Goal: Task Accomplishment & Management: Manage account settings

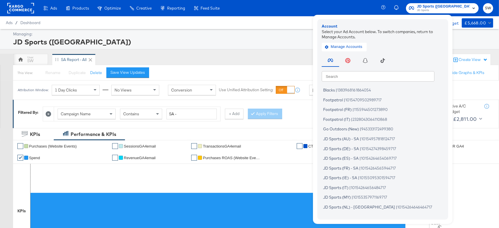
click at [121, 38] on div "JD Sports (NZ)" at bounding box center [252, 42] width 478 height 10
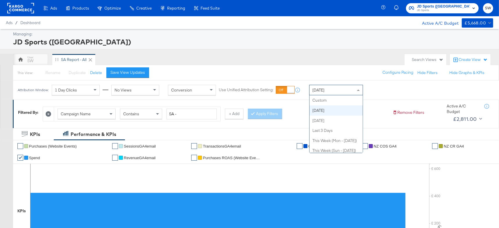
click at [339, 87] on div "Today" at bounding box center [335, 90] width 53 height 10
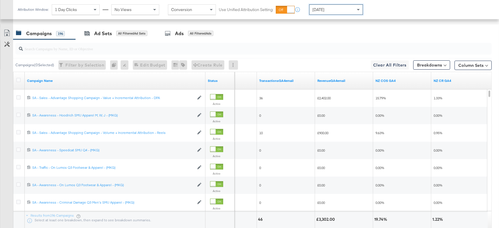
scroll to position [286, 0]
click at [400, 80] on link "NZ COS GA4" at bounding box center [401, 81] width 53 height 5
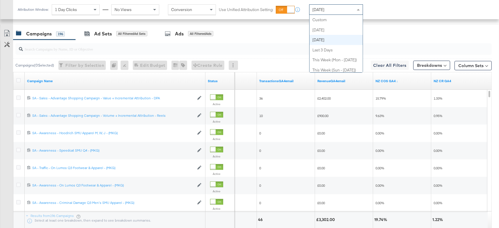
click at [321, 9] on span "Yesterday" at bounding box center [318, 9] width 12 height 5
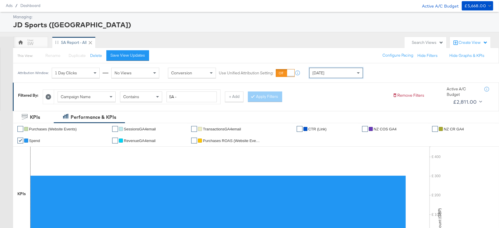
scroll to position [0, 0]
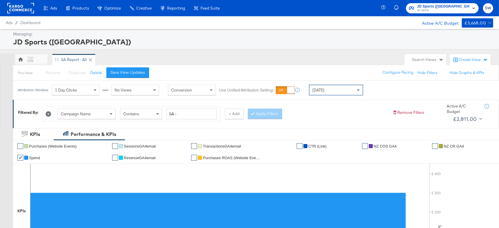
click at [463, 10] on span "JD Sports" at bounding box center [443, 10] width 53 height 5
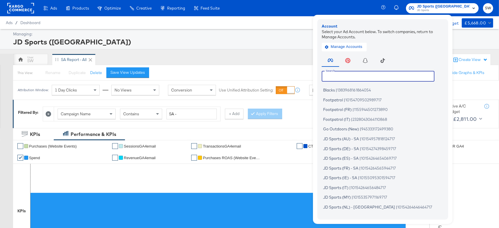
click at [410, 73] on input "text" at bounding box center [378, 76] width 113 height 10
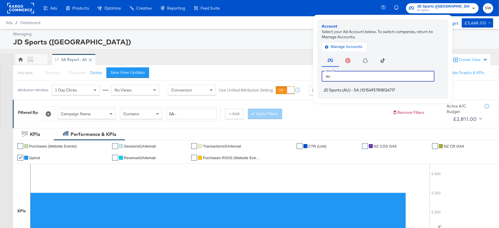
type input "au"
click at [395, 89] on span "10154957818124717" at bounding box center [378, 90] width 34 height 5
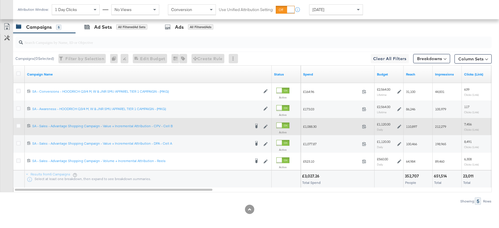
scroll to position [305, 0]
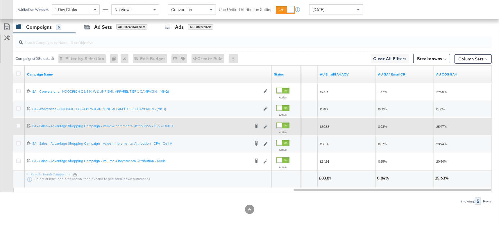
click at [341, 8] on div "Yesterday" at bounding box center [335, 10] width 53 height 10
click at [18, 124] on icon at bounding box center [18, 126] width 4 height 4
click at [0, 0] on input "checkbox" at bounding box center [0, 0] width 0 height 0
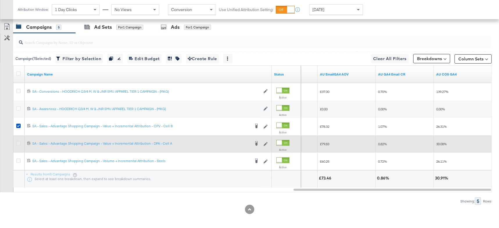
click at [19, 141] on icon at bounding box center [18, 143] width 4 height 4
click at [0, 0] on input "checkbox" at bounding box center [0, 0] width 0 height 0
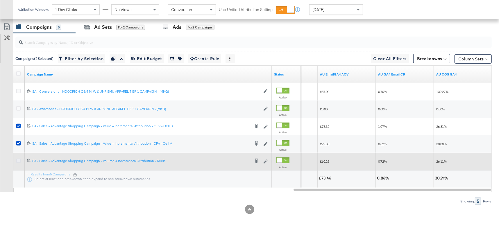
click at [17, 159] on icon at bounding box center [18, 161] width 4 height 4
click at [0, 0] on input "checkbox" at bounding box center [0, 0] width 0 height 0
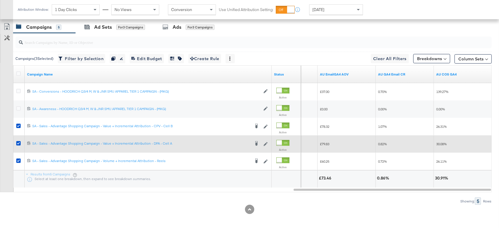
drag, startPoint x: 19, startPoint y: 126, endPoint x: 15, endPoint y: 144, distance: 19.0
click at [19, 126] on icon at bounding box center [18, 126] width 4 height 4
click at [0, 0] on input "checkbox" at bounding box center [0, 0] width 0 height 0
click at [19, 142] on icon at bounding box center [18, 143] width 4 height 4
click at [0, 0] on input "checkbox" at bounding box center [0, 0] width 0 height 0
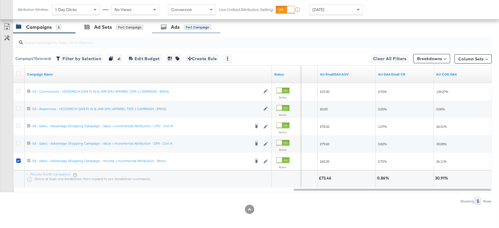
click at [188, 26] on div "for 1 Campaign" at bounding box center [197, 27] width 27 height 5
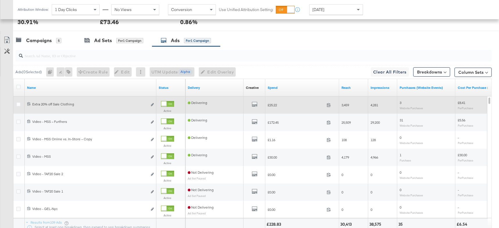
scroll to position [293, 0]
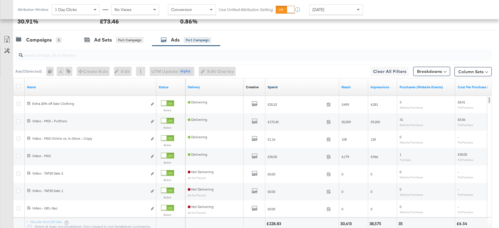
click at [289, 88] on link "Spend" at bounding box center [302, 87] width 69 height 5
click at [289, 88] on link "Spend ↓" at bounding box center [302, 87] width 69 height 5
click at [53, 40] on div "Campaigns 5" at bounding box center [38, 40] width 45 height 7
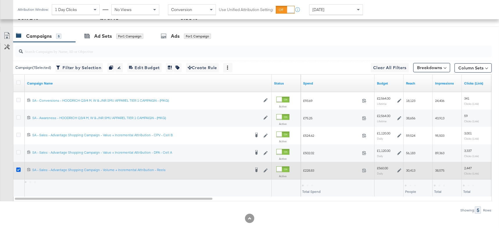
click at [19, 169] on icon at bounding box center [18, 170] width 4 height 4
click at [0, 0] on input "checkbox" at bounding box center [0, 0] width 0 height 0
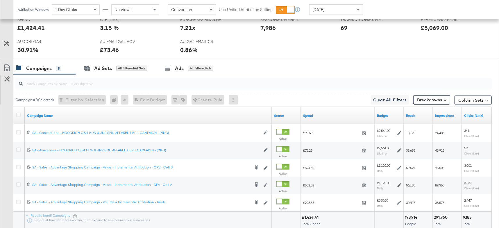
scroll to position [282, 0]
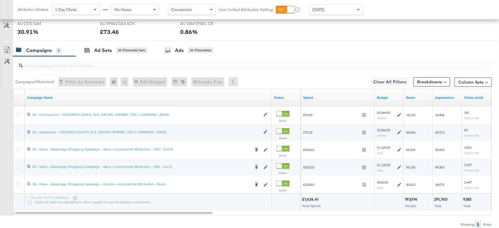
click at [318, 11] on span "Today" at bounding box center [318, 9] width 12 height 5
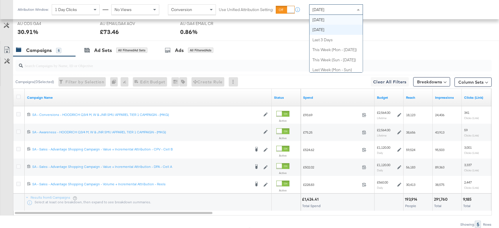
scroll to position [0, 0]
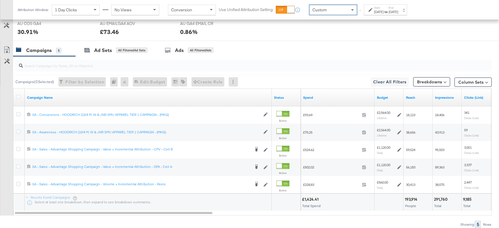
click at [380, 13] on div "Oct 8th 2025" at bounding box center [379, 12] width 10 height 5
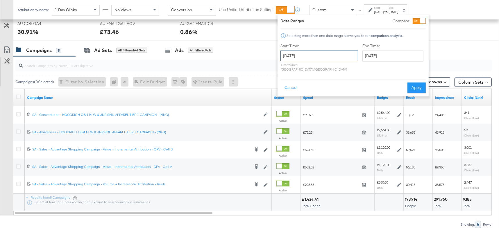
click at [326, 53] on input "October 8th 2025" at bounding box center [319, 56] width 78 height 10
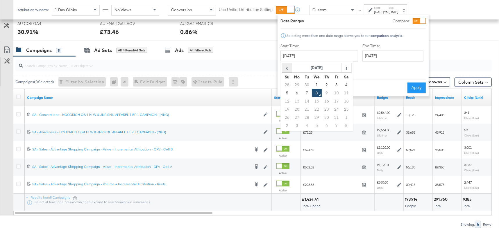
click at [289, 69] on span "‹" at bounding box center [286, 67] width 9 height 9
click at [318, 101] on td "17" at bounding box center [317, 101] width 10 height 8
type input "September 17th 2025"
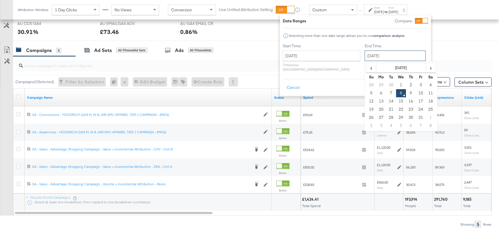
click at [365, 52] on input "October 8th 2025" at bounding box center [395, 56] width 61 height 10
click at [386, 92] on td "7" at bounding box center [391, 93] width 10 height 8
type input "October 7th 2025"
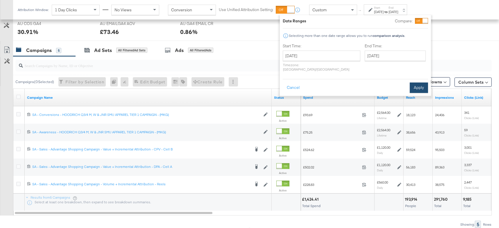
click at [417, 83] on button "Apply" at bounding box center [419, 88] width 18 height 10
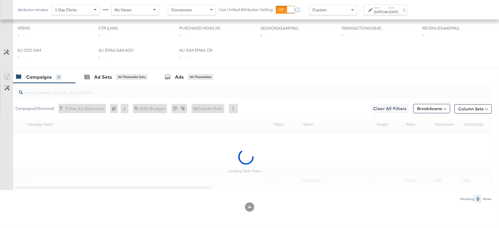
scroll to position [198, 0]
click at [361, 89] on input "search" at bounding box center [235, 90] width 425 height 11
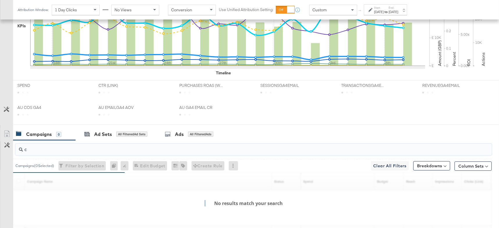
scroll to position [255, 0]
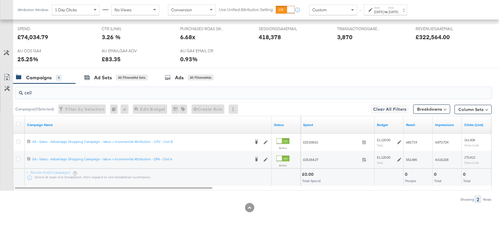
type input "cell"
click at [379, 12] on div "Sep 17th 2025" at bounding box center [379, 12] width 10 height 5
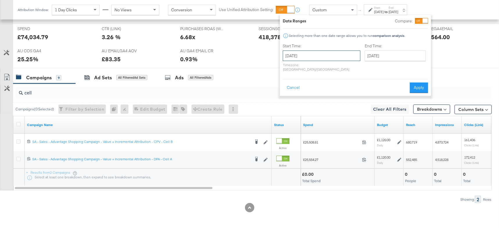
drag, startPoint x: 330, startPoint y: 55, endPoint x: 336, endPoint y: 56, distance: 6.4
click at [336, 56] on input "September 17th 2025" at bounding box center [322, 56] width 78 height 10
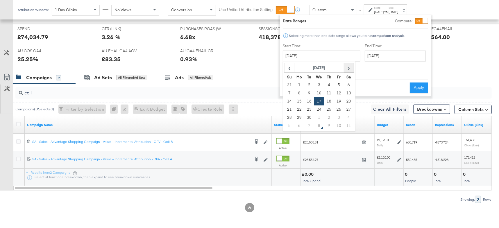
click at [348, 72] on span "›" at bounding box center [348, 67] width 9 height 9
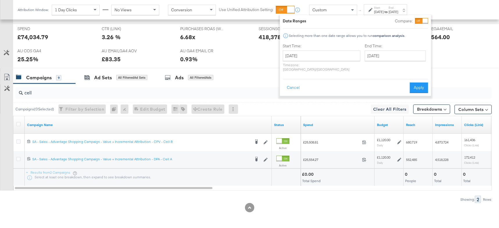
click at [380, 79] on div "Cancel Apply" at bounding box center [355, 86] width 145 height 14
click at [300, 84] on button "Cancel" at bounding box center [293, 88] width 21 height 10
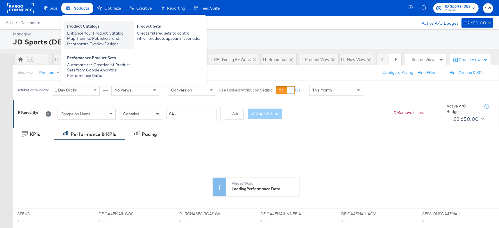
click at [94, 28] on div "Product Catalogs" at bounding box center [99, 27] width 64 height 7
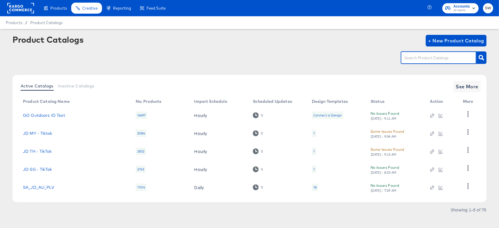
click at [416, 58] on input "text" at bounding box center [434, 58] width 62 height 7
type input "au"
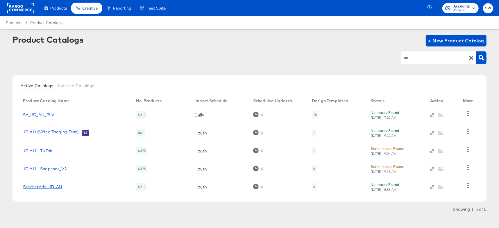
click at [41, 186] on link "StitcherAds_JD_AU" at bounding box center [43, 186] width 40 height 5
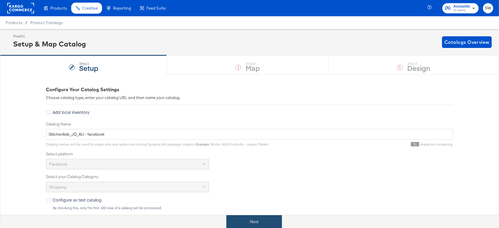
click at [252, 225] on button "Next" at bounding box center [253, 221] width 55 height 13
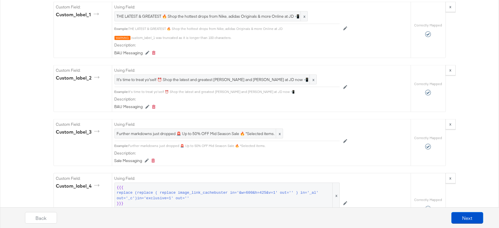
scroll to position [703, 0]
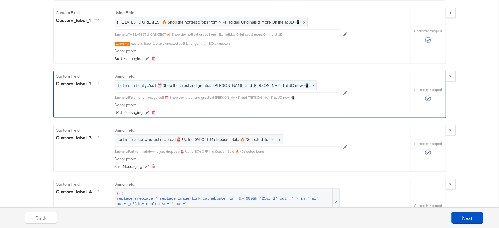
click at [224, 86] on span "It's time to treat yo'self ⏰ Shop the latest and greatest [PERSON_NAME] and [PE…" at bounding box center [216, 86] width 198 height 6
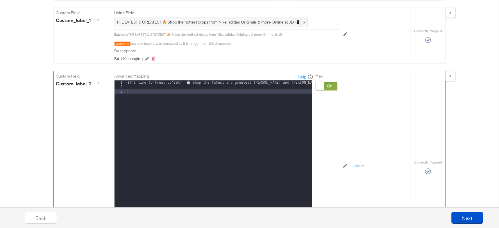
click at [245, 87] on div "It's time to treat yo'self ⏰ Shop the latest and greatest garms and creps at JD…" at bounding box center [219, 157] width 186 height 154
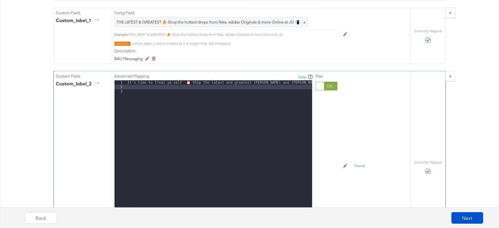
click at [287, 81] on div "It's time to treat yo'self ⏰ Shop the latest and greatest garms and creps at JD…" at bounding box center [219, 157] width 186 height 154
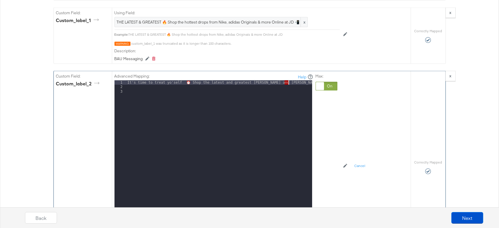
click at [287, 81] on div "It's time to treat yo'self ⏰ Shop the latest and greatest garms and creps at JD…" at bounding box center [219, 157] width 186 height 154
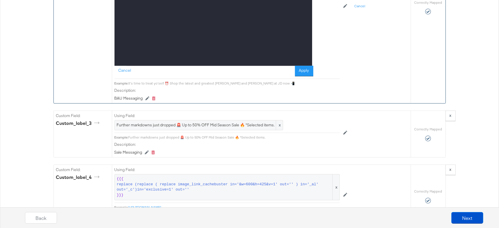
scroll to position [863, 0]
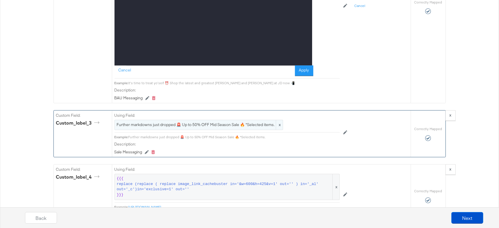
click at [257, 122] on span "Further markdowns just dropped 🚨 Up to 50% OFF Mid Season Sale 🔥 *Selected item…" at bounding box center [199, 125] width 164 height 6
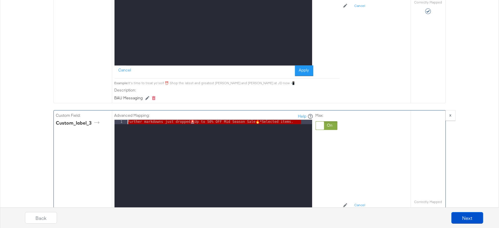
drag, startPoint x: 301, startPoint y: 120, endPoint x: 105, endPoint y: 116, distance: 195.6
click at [105, 116] on div "Custom Field: custom_label_3 Advanced Mapping: Help 1 Further markdowns just dr…" at bounding box center [232, 207] width 357 height 192
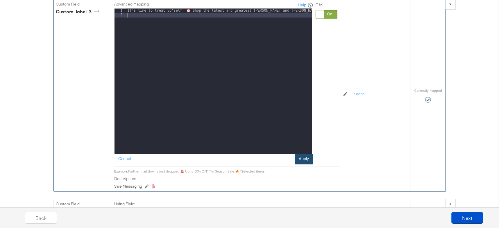
scroll to position [980, 0]
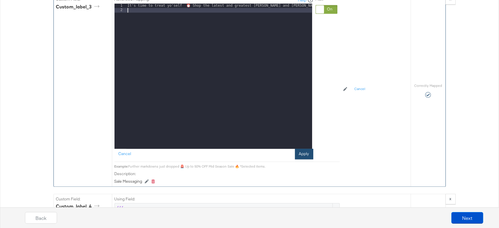
click at [306, 150] on button "Apply" at bounding box center [304, 154] width 18 height 10
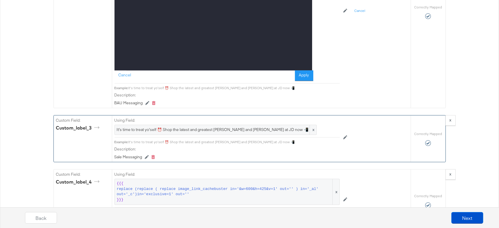
scroll to position [851, 0]
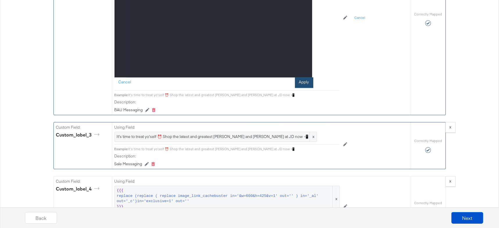
click at [309, 80] on button "Apply" at bounding box center [304, 83] width 18 height 10
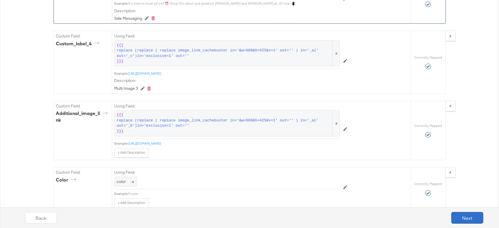
click at [467, 219] on button "Next" at bounding box center [467, 218] width 32 height 12
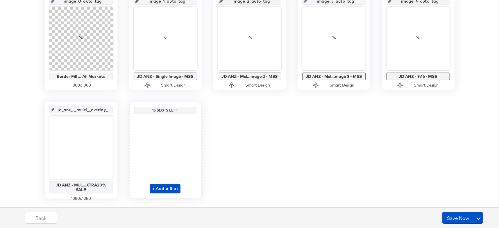
scroll to position [147, 0]
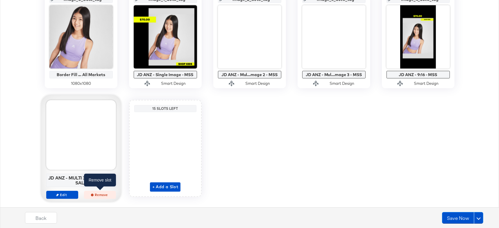
click at [103, 194] on span "Remove" at bounding box center [99, 195] width 27 height 4
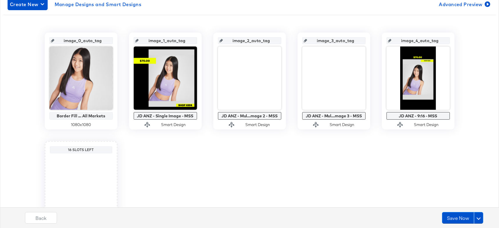
scroll to position [98, 0]
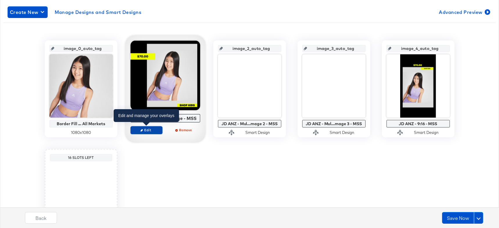
click at [143, 129] on icon "button" at bounding box center [141, 130] width 3 height 3
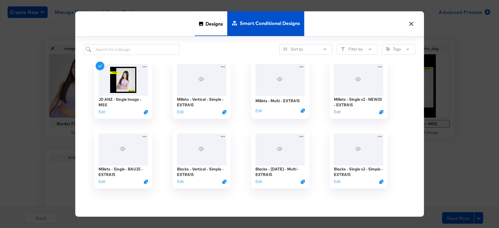
click at [214, 27] on span "Designs" at bounding box center [213, 24] width 17 height 26
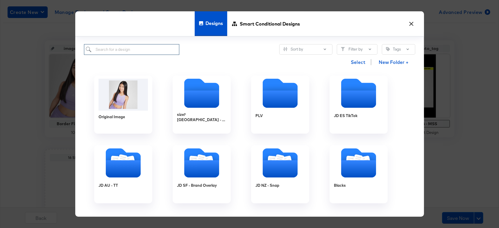
click at [144, 48] on input "search" at bounding box center [132, 49] width 96 height 11
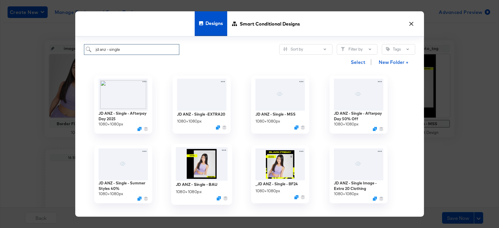
type input "jd anz - single"
click at [209, 158] on img at bounding box center [201, 163] width 52 height 33
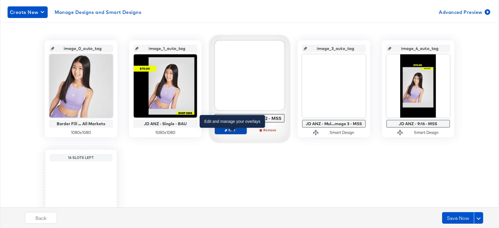
click at [238, 131] on span "Edit" at bounding box center [230, 130] width 27 height 4
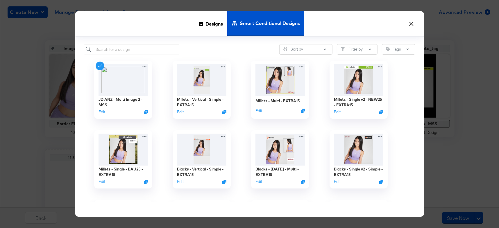
drag, startPoint x: 208, startPoint y: 26, endPoint x: 180, endPoint y: 37, distance: 29.8
click at [208, 26] on span "Designs" at bounding box center [213, 24] width 17 height 26
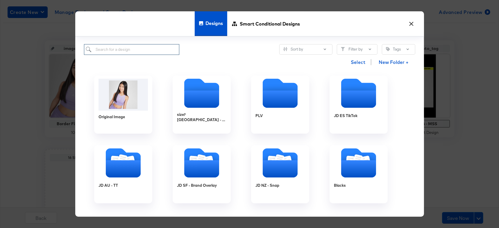
click at [134, 49] on input "search" at bounding box center [132, 49] width 96 height 11
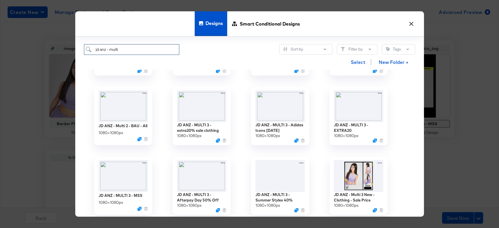
scroll to position [125, 0]
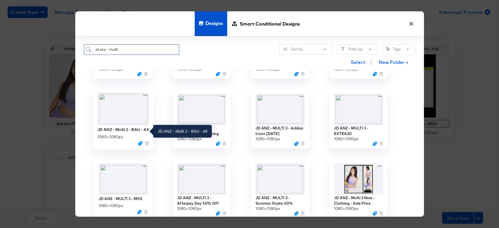
type input "jd anz - multi"
click at [126, 127] on div "JD ANZ - Multi 2 - BAU - All" at bounding box center [122, 130] width 51 height 6
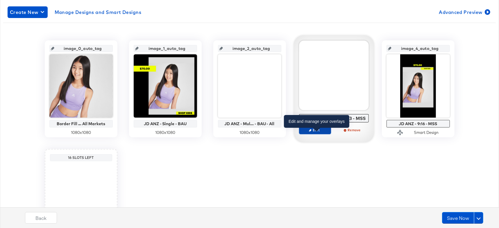
click at [315, 132] on span "Edit" at bounding box center [314, 130] width 27 height 4
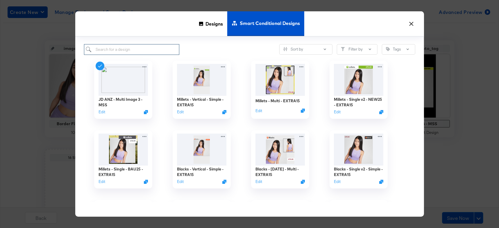
click at [139, 51] on input "search" at bounding box center [132, 49] width 96 height 11
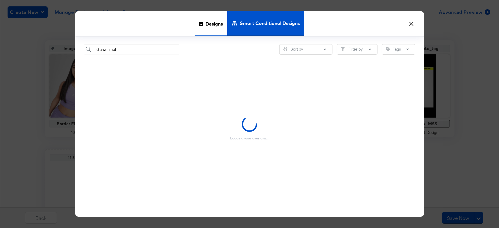
click at [209, 28] on span "Designs" at bounding box center [213, 24] width 17 height 26
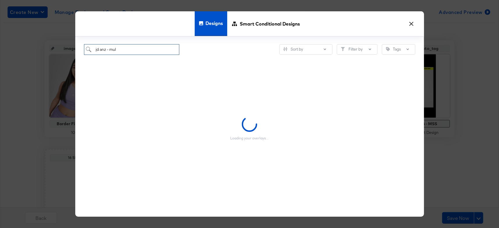
click at [137, 51] on input "jd anz - mul" at bounding box center [132, 49] width 96 height 11
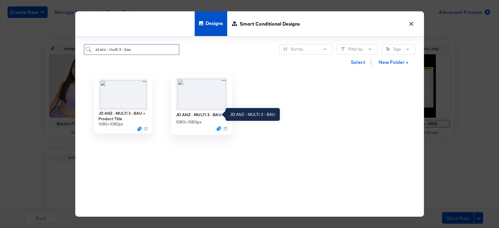
type input "jd anz - multi 3 - bau"
click at [212, 117] on div "JD ANZ - MULTI 3 - BAU" at bounding box center [198, 115] width 46 height 6
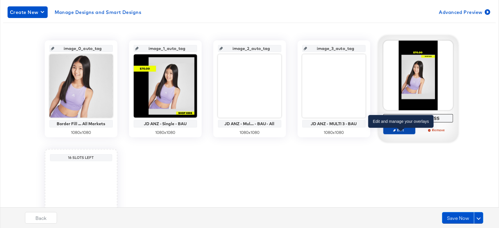
click at [407, 130] on span "Edit" at bounding box center [399, 130] width 27 height 4
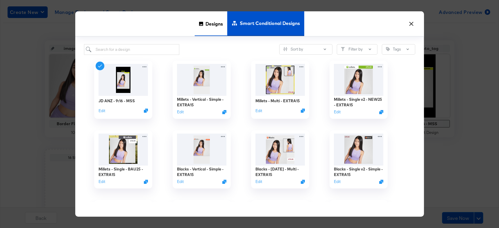
click at [211, 30] on span "Designs" at bounding box center [213, 24] width 17 height 26
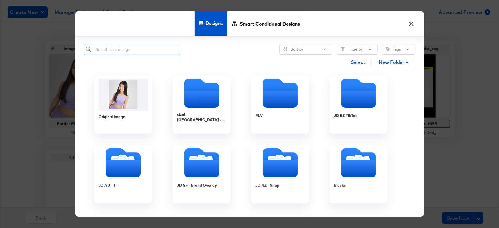
click at [148, 52] on input "search" at bounding box center [132, 49] width 96 height 11
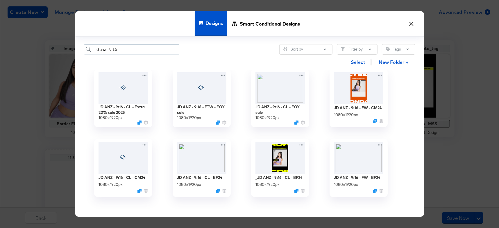
scroll to position [0, 0]
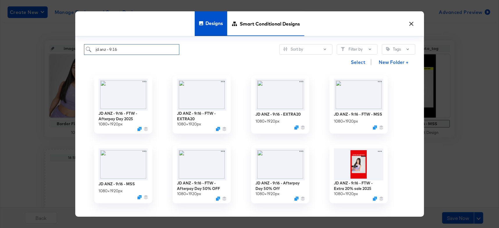
type input "jd anz - 9:16"
click at [271, 23] on span "Smart Conditional Designs" at bounding box center [270, 24] width 60 height 26
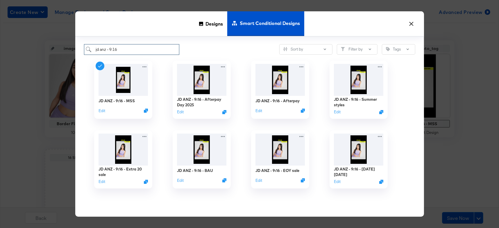
click at [128, 51] on input "jd anz - 9:16" at bounding box center [132, 49] width 96 height 11
click at [192, 153] on img at bounding box center [201, 148] width 52 height 33
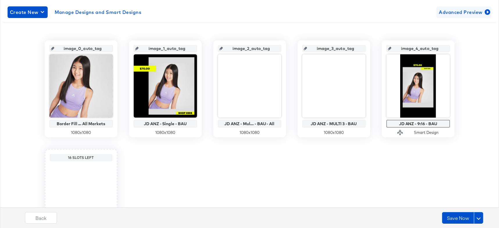
click at [466, 12] on span "Advanced Preview" at bounding box center [464, 12] width 50 height 8
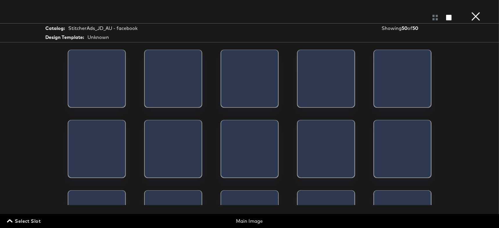
click at [30, 218] on span "Select Slot" at bounding box center [24, 221] width 33 height 8
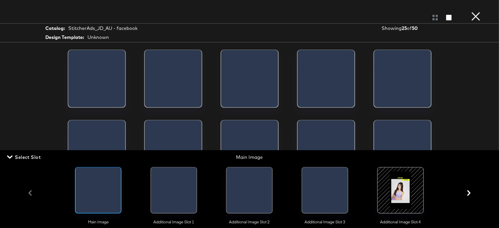
click at [162, 206] on div at bounding box center [174, 191] width 46 height 49
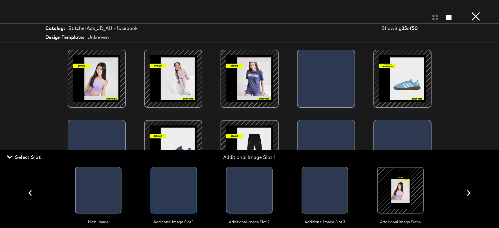
click at [33, 158] on span "Select Slot" at bounding box center [24, 157] width 33 height 8
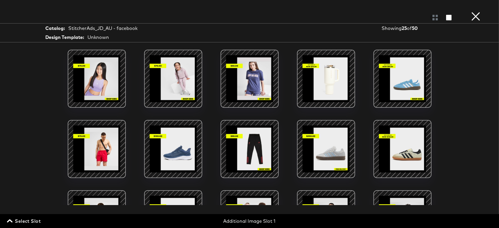
click at [397, 80] on div at bounding box center [402, 78] width 49 height 49
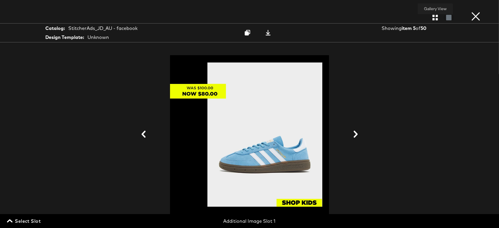
click at [434, 20] on icon "button" at bounding box center [435, 18] width 6 height 6
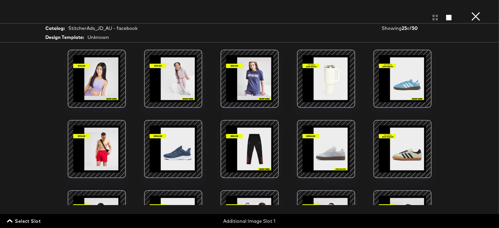
click at [29, 219] on span "Select Slot" at bounding box center [24, 221] width 33 height 8
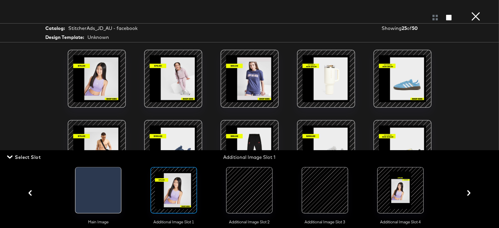
click at [241, 187] on div at bounding box center [250, 191] width 40 height 40
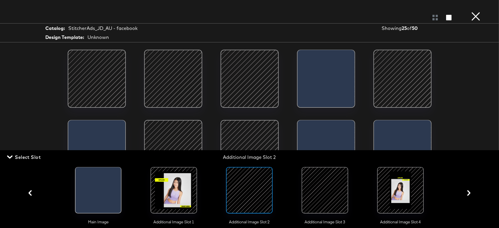
click at [18, 156] on span "Select Slot" at bounding box center [24, 157] width 33 height 8
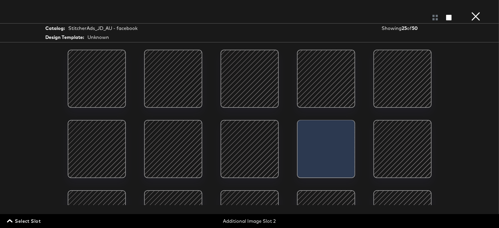
click at [36, 220] on span "Select Slot" at bounding box center [24, 221] width 33 height 8
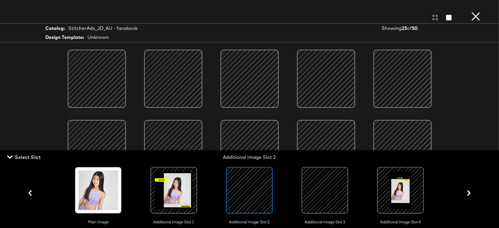
click at [167, 199] on div at bounding box center [174, 191] width 40 height 40
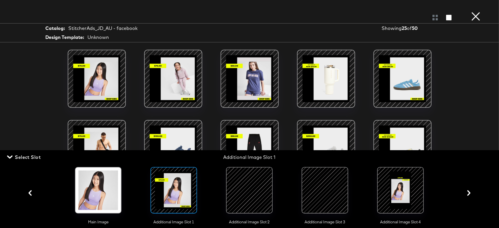
click at [329, 193] on div at bounding box center [325, 191] width 40 height 40
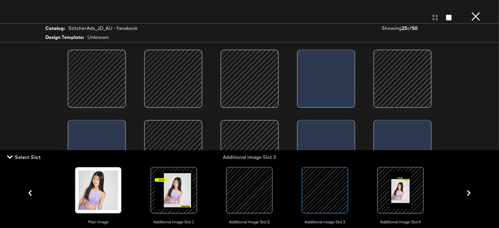
click at [35, 155] on span "Select Slot" at bounding box center [24, 157] width 33 height 8
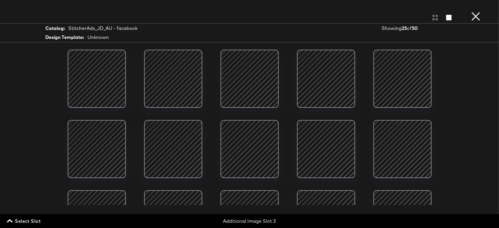
click at [28, 220] on span "Select Slot" at bounding box center [24, 221] width 33 height 8
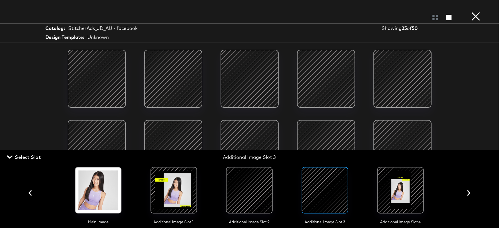
click at [396, 187] on div at bounding box center [401, 191] width 40 height 40
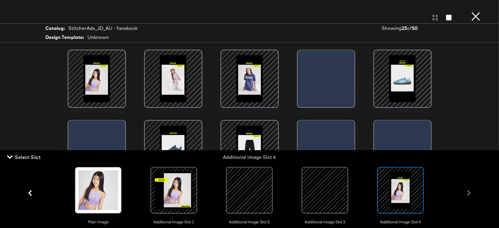
click at [28, 157] on span "Select Slot" at bounding box center [24, 157] width 33 height 8
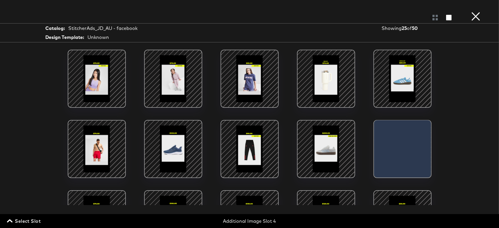
click at [474, 12] on button "×" at bounding box center [476, 6] width 12 height 12
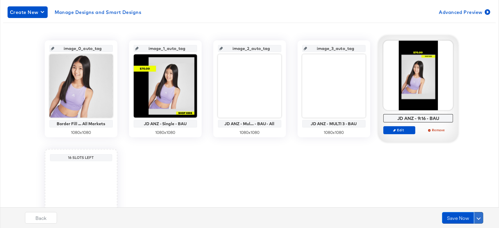
click at [476, 216] on button at bounding box center [478, 218] width 9 height 12
click at [467, 206] on div "Schedule Save" at bounding box center [464, 207] width 26 height 6
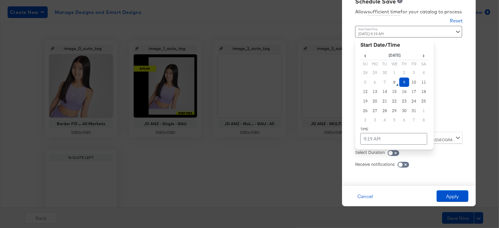
click at [394, 123] on div "October 9th 2025 9:19 AM ‹ October 2025 › Su Mo Tu We Th Fr Sa 28 29 30 1 2 3 4…" at bounding box center [394, 77] width 79 height 102
click at [395, 83] on td "8" at bounding box center [395, 83] width 10 height 10
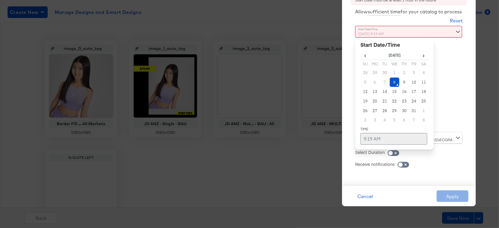
click at [382, 139] on td "9:19 AM" at bounding box center [393, 139] width 67 height 12
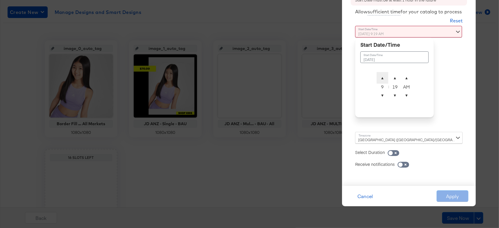
click at [383, 79] on span "▲" at bounding box center [383, 78] width 12 height 12
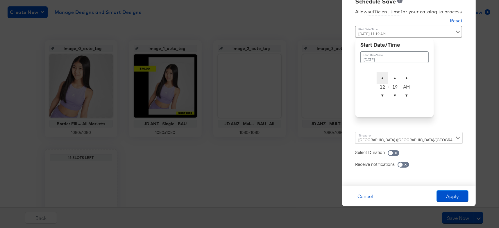
click at [383, 79] on span "▲" at bounding box center [383, 78] width 12 height 12
click at [382, 93] on span "▼" at bounding box center [383, 95] width 12 height 12
click at [405, 94] on span "▼" at bounding box center [407, 95] width 12 height 12
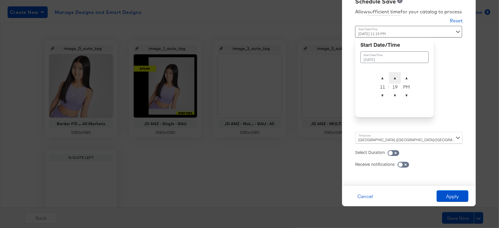
click at [395, 77] on span "▲" at bounding box center [395, 78] width 12 height 12
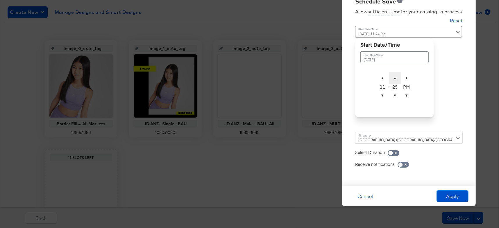
click at [395, 77] on span "▲" at bounding box center [395, 78] width 12 height 12
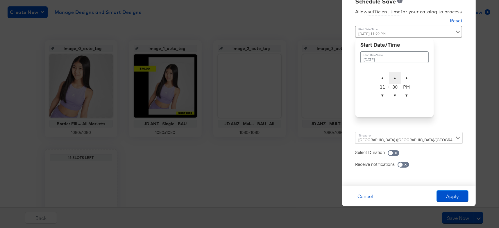
click at [395, 77] on span "▲" at bounding box center [395, 78] width 12 height 12
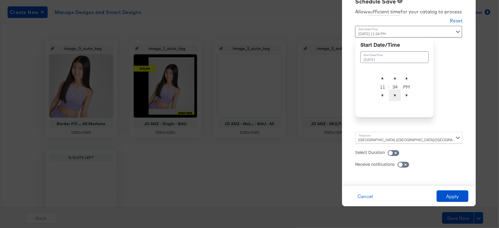
click at [392, 91] on span "▼" at bounding box center [395, 95] width 12 height 12
type input "October 8th 2025 11:30 PM"
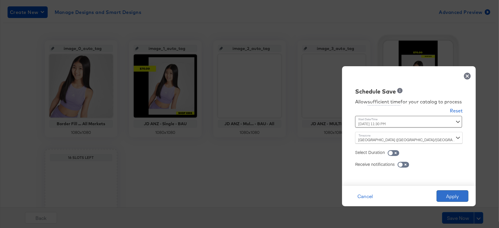
click at [458, 196] on button "Apply" at bounding box center [452, 196] width 32 height 12
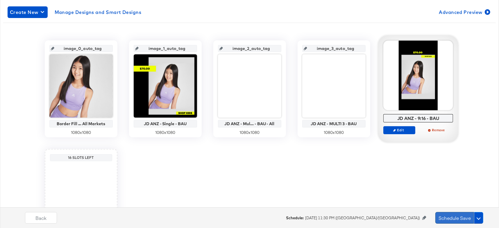
click at [455, 216] on button "Schedule Save" at bounding box center [454, 218] width 39 height 12
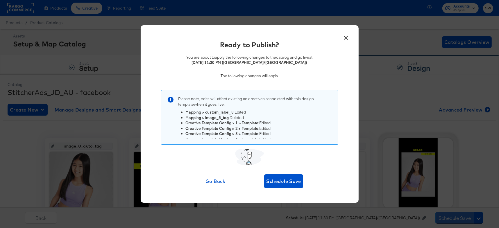
scroll to position [11, 0]
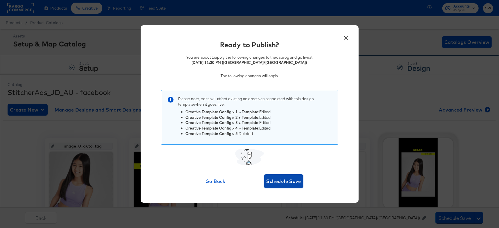
click at [279, 185] on span "Schedule Save" at bounding box center [283, 181] width 35 height 8
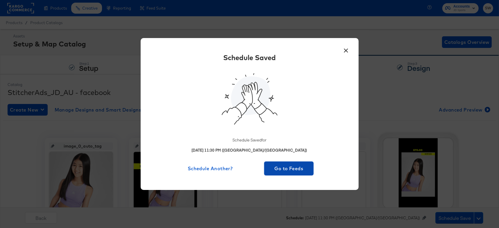
click at [297, 171] on span "Go to Feeds" at bounding box center [288, 168] width 45 height 8
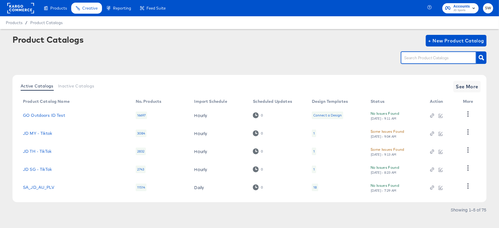
click at [429, 56] on input "text" at bounding box center [434, 58] width 62 height 7
type input "au"
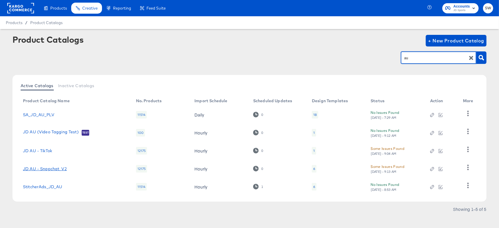
click at [56, 169] on link "JD AU - Snapchat_V2" at bounding box center [45, 168] width 44 height 5
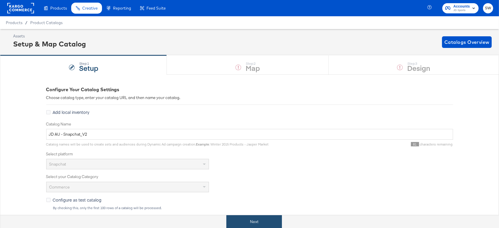
drag, startPoint x: 255, startPoint y: 221, endPoint x: 251, endPoint y: 220, distance: 4.1
click at [255, 221] on button "Next" at bounding box center [253, 221] width 55 height 13
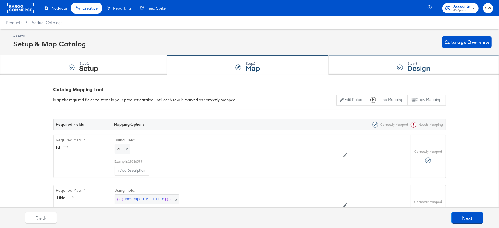
click at [364, 69] on div "Step: 3 Design" at bounding box center [414, 64] width 170 height 19
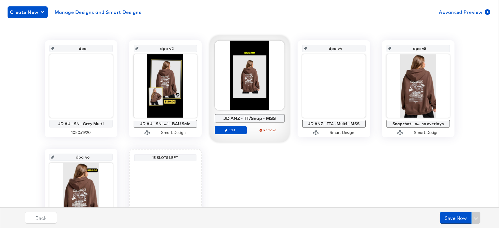
scroll to position [98, 0]
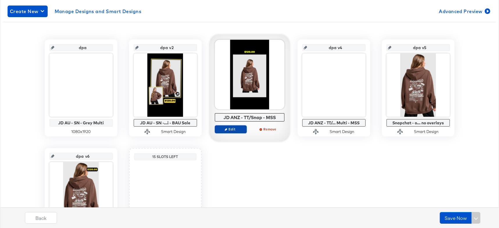
click at [234, 132] on button "Edit" at bounding box center [231, 129] width 32 height 8
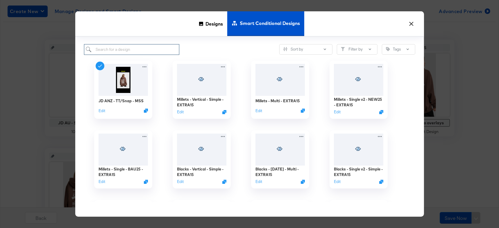
click at [169, 53] on input "search" at bounding box center [132, 49] width 96 height 11
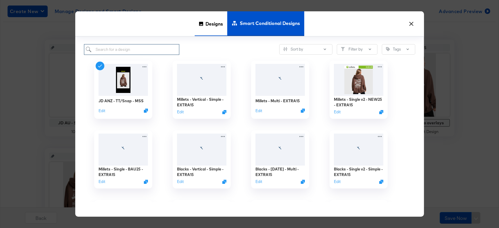
scroll to position [99, 0]
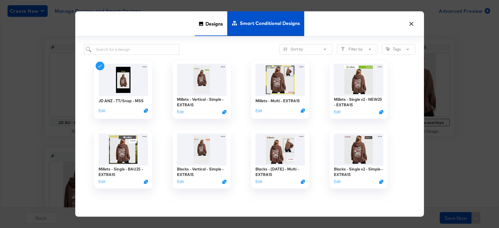
click at [205, 31] on div "Designs" at bounding box center [211, 23] width 33 height 25
type input "dpa v5"
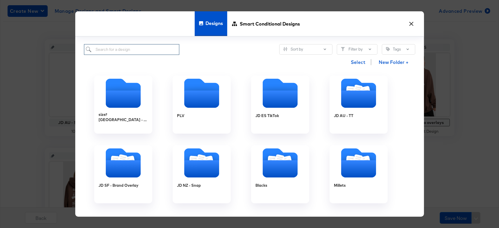
click at [141, 48] on input "search" at bounding box center [132, 49] width 96 height 11
type input "jd anz -"
type input "dpa v5"
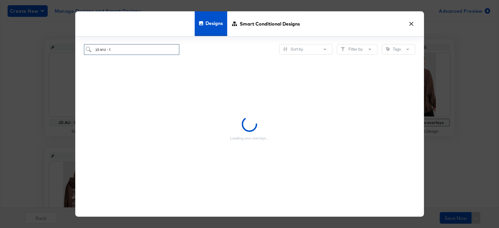
type input "jd anz - tt"
type input "dpa v5"
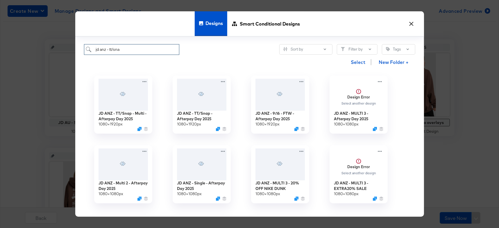
type input "jd anz - tt/snap"
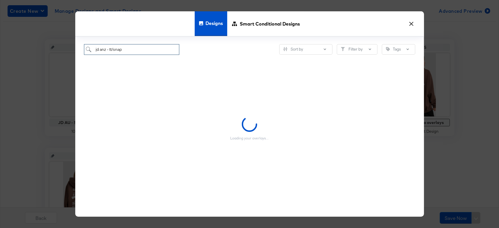
type input "dpa v5"
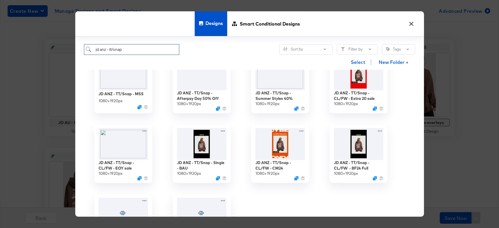
scroll to position [180, 0]
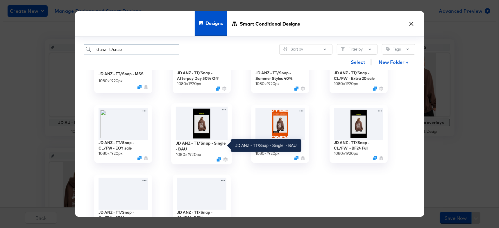
type input "jd anz - tt/snap"
click at [216, 145] on div "JD ANZ - TT/Snap - Single - BAU" at bounding box center [201, 145] width 52 height 11
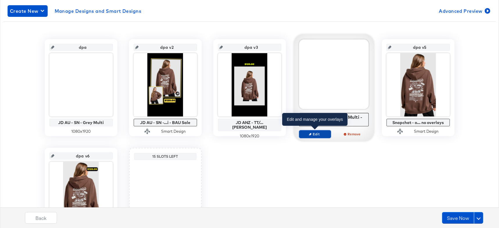
click at [314, 135] on span "Edit" at bounding box center [314, 134] width 27 height 4
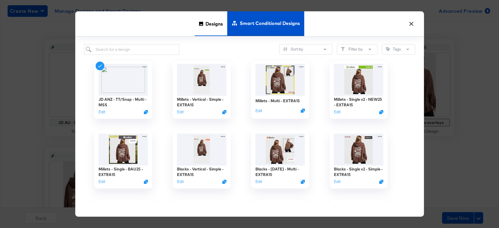
click at [207, 28] on span "Designs" at bounding box center [213, 24] width 17 height 26
type input "dpa v5"
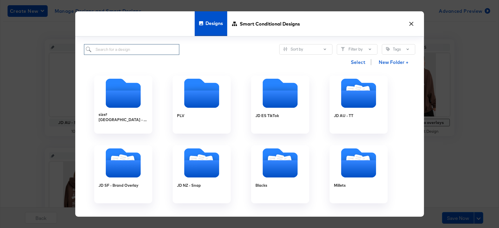
click at [141, 52] on input "search" at bounding box center [132, 49] width 96 height 11
type input "jd anz - tt/snap -"
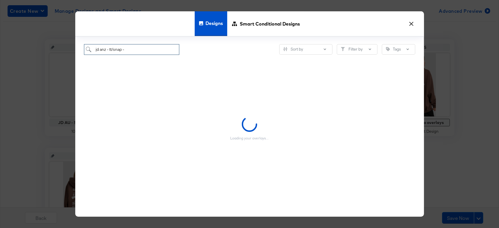
type input "dpa v5"
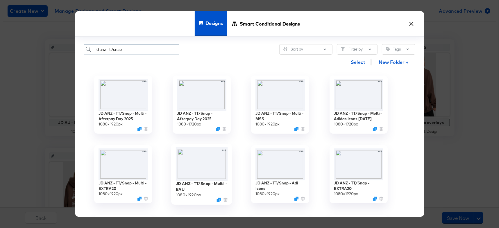
type input "jd anz - tt/snap -"
click at [194, 157] on img at bounding box center [201, 163] width 52 height 33
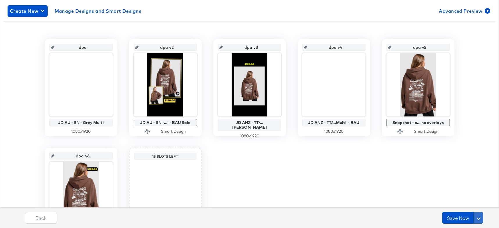
click at [479, 215] on button at bounding box center [478, 218] width 9 height 12
click at [463, 207] on div "Schedule Save" at bounding box center [464, 207] width 26 height 6
type input "dpa v5"
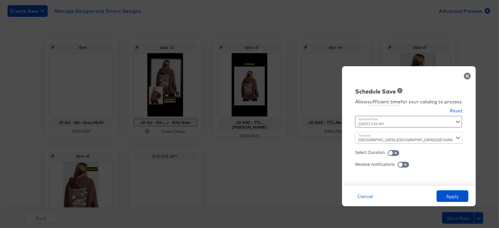
click at [407, 122] on div "October 9th 2025 9:25 AM ‹ October 2025 › Su Mo Tu We Th Fr Sa 28 29 30 1 2 3 4…" at bounding box center [394, 122] width 79 height 12
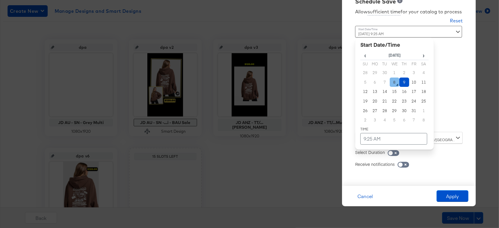
click at [394, 82] on td "8" at bounding box center [395, 83] width 10 height 10
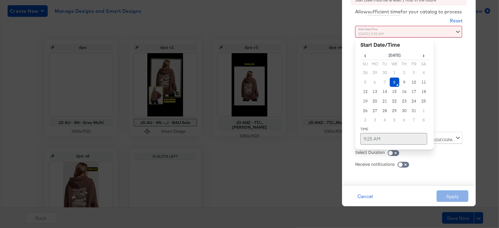
click at [372, 137] on td "9:25 AM" at bounding box center [393, 139] width 67 height 12
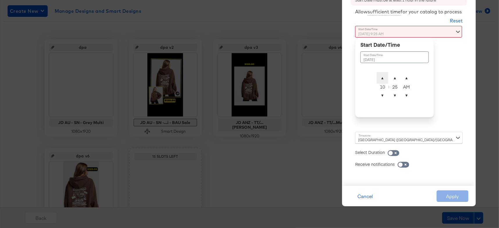
click at [381, 80] on span "▲" at bounding box center [383, 78] width 12 height 12
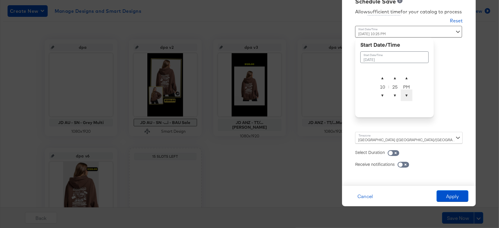
click at [410, 95] on span "▼" at bounding box center [407, 95] width 12 height 12
click at [382, 75] on span "▲" at bounding box center [383, 78] width 12 height 12
click at [394, 78] on span "▲" at bounding box center [395, 78] width 12 height 12
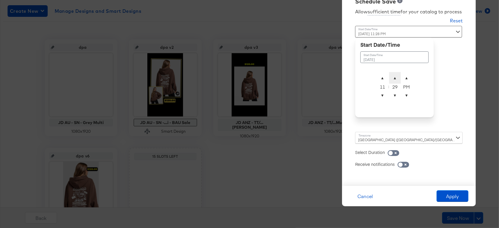
click at [394, 78] on span "▲" at bounding box center [395, 78] width 12 height 12
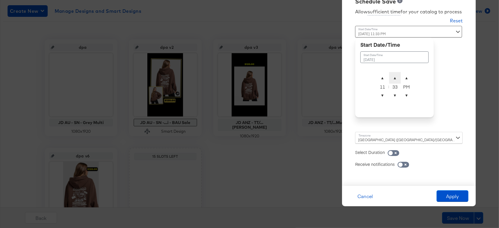
click at [394, 78] on span "▲" at bounding box center [395, 78] width 12 height 12
type input "October 8th 2025 11:35 PM"
click at [453, 194] on button "Apply" at bounding box center [452, 196] width 32 height 12
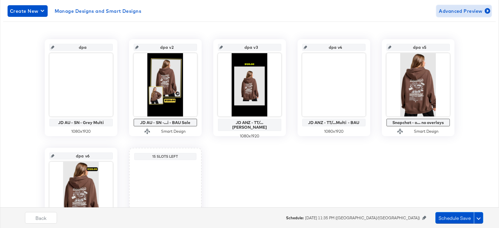
click at [445, 10] on span "Advanced Preview" at bounding box center [464, 11] width 50 height 8
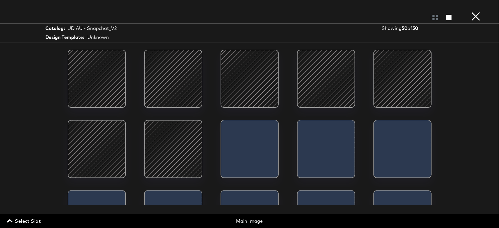
click at [30, 223] on span "Select Slot" at bounding box center [24, 221] width 33 height 8
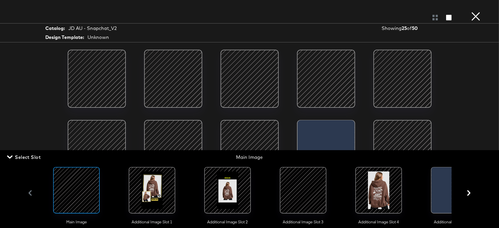
click at [233, 203] on div at bounding box center [228, 191] width 40 height 40
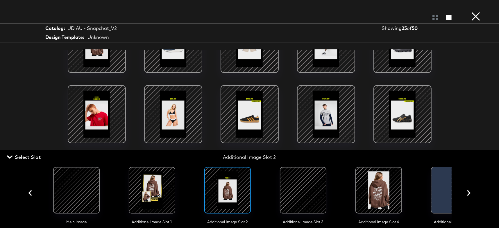
scroll to position [42, 0]
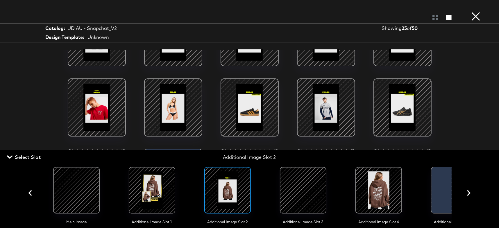
click at [293, 175] on div at bounding box center [303, 191] width 40 height 40
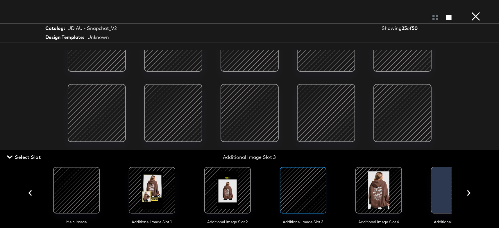
scroll to position [37, 0]
click at [478, 12] on button "×" at bounding box center [476, 6] width 12 height 12
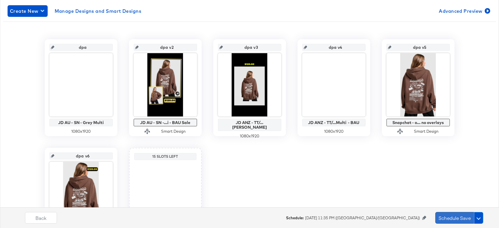
click at [454, 218] on button "Schedule Save" at bounding box center [454, 218] width 39 height 12
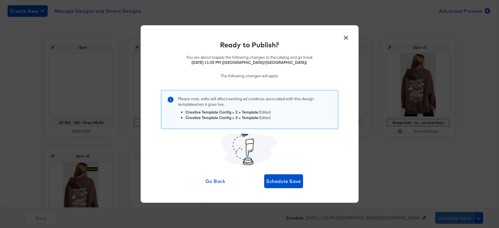
scroll to position [0, 0]
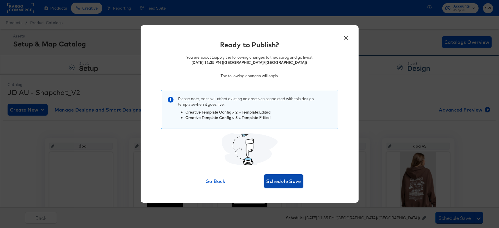
click at [282, 178] on span "Schedule Save" at bounding box center [283, 181] width 35 height 8
type input "dpa v5"
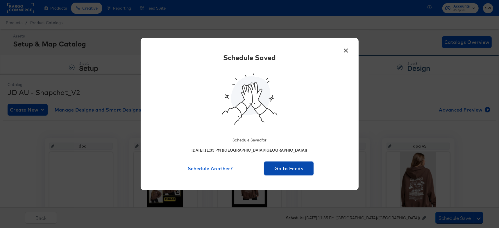
click at [287, 166] on span "Go to Feeds" at bounding box center [288, 168] width 45 height 8
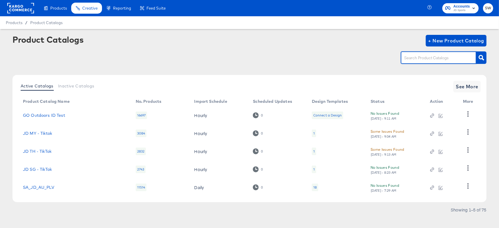
click at [415, 58] on input "text" at bounding box center [434, 58] width 62 height 7
type input "au"
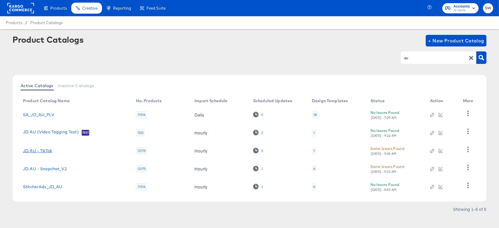
click at [40, 148] on link "JD AU - TikTok" at bounding box center [37, 150] width 29 height 5
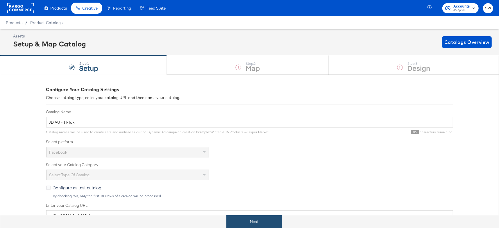
click at [248, 218] on button "Next" at bounding box center [253, 221] width 55 height 13
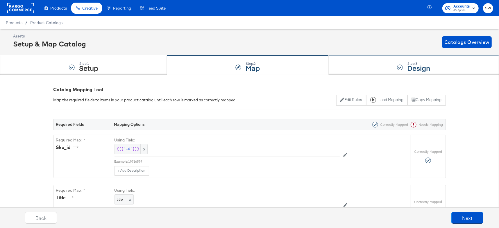
click at [379, 70] on div "Step: 3 Design" at bounding box center [414, 64] width 170 height 19
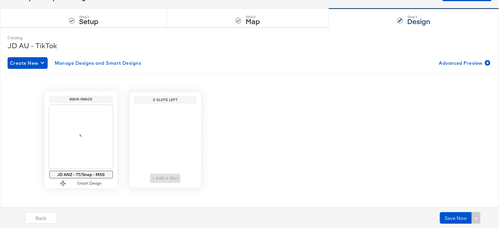
scroll to position [49, 0]
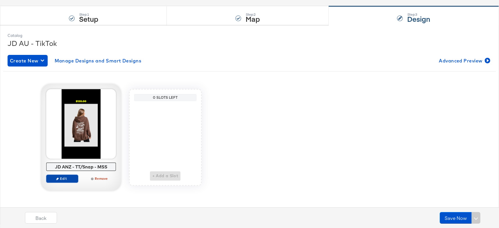
click at [67, 179] on span "Edit" at bounding box center [62, 178] width 27 height 4
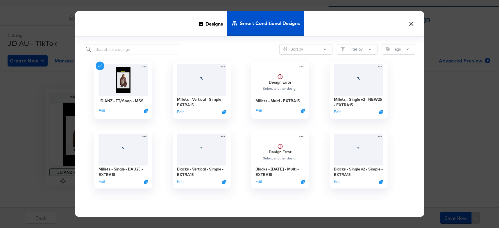
drag, startPoint x: 214, startPoint y: 23, endPoint x: 166, endPoint y: 38, distance: 50.4
click at [214, 23] on span "Designs" at bounding box center [213, 24] width 17 height 26
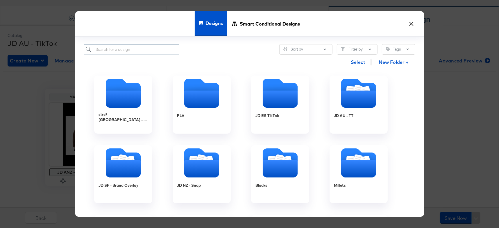
click at [129, 49] on input "search" at bounding box center [132, 49] width 96 height 11
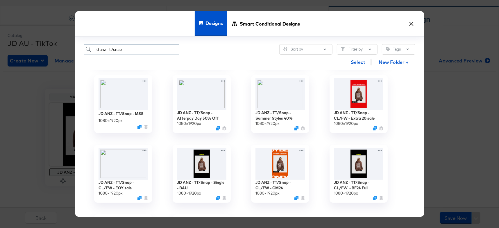
scroll to position [166, 0]
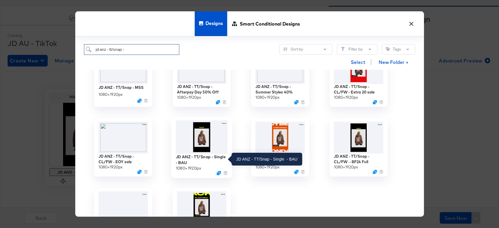
type input "jd anz - tt/snap -"
click at [192, 155] on div "JD ANZ - TT/Snap - Single - BAU" at bounding box center [201, 159] width 52 height 11
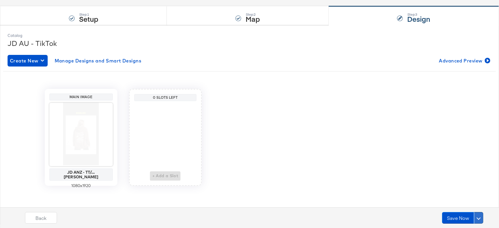
click at [477, 217] on span at bounding box center [478, 218] width 4 height 4
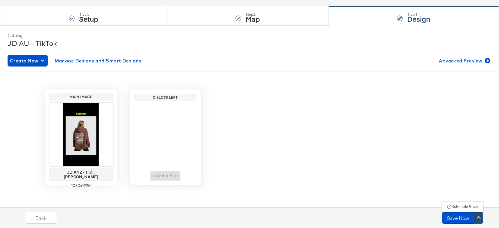
click at [474, 205] on div "Schedule Save" at bounding box center [464, 207] width 26 height 6
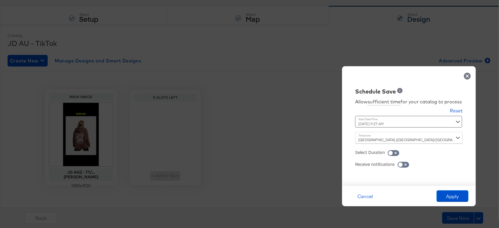
click at [411, 123] on div "October 9th 2025 9:27 AM ‹ October 2025 › Su Mo Tu We Th Fr Sa 28 29 30 1 2 3 4…" at bounding box center [394, 122] width 79 height 12
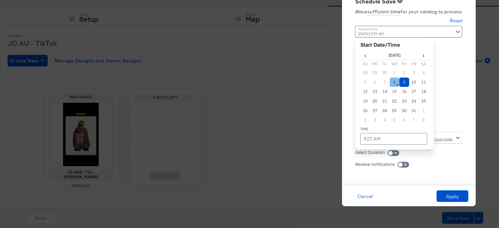
click at [396, 83] on td "8" at bounding box center [395, 83] width 10 height 10
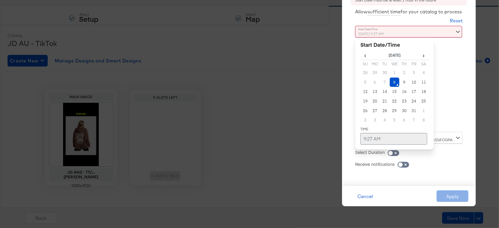
click at [376, 138] on td "9:27 AM" at bounding box center [393, 139] width 67 height 12
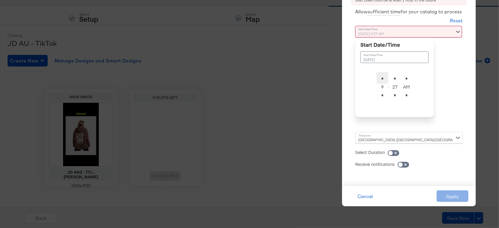
click at [378, 76] on span "▲" at bounding box center [383, 78] width 12 height 12
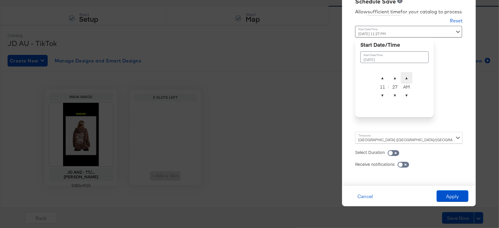
click at [406, 77] on span "▲" at bounding box center [407, 78] width 12 height 12
click at [391, 77] on span "▲" at bounding box center [395, 78] width 12 height 12
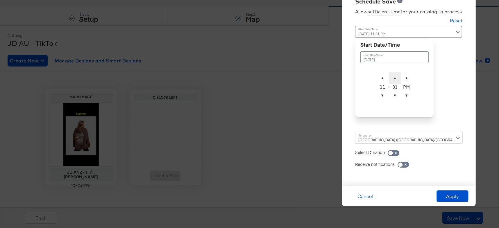
click at [391, 77] on span "▲" at bounding box center [395, 78] width 12 height 12
type input "October 8th 2025 11:35 PM"
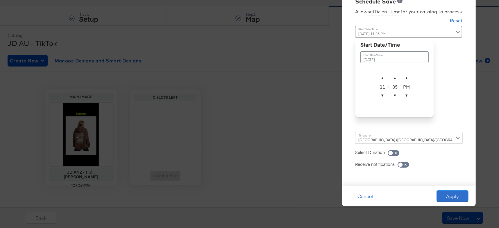
click at [451, 198] on button "Apply" at bounding box center [452, 196] width 32 height 12
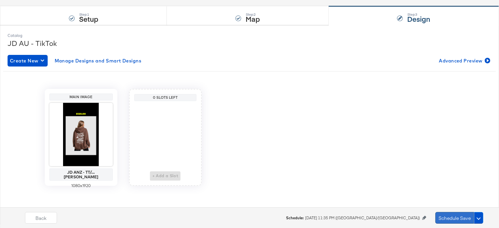
click at [447, 218] on button "Schedule Save" at bounding box center [454, 218] width 39 height 12
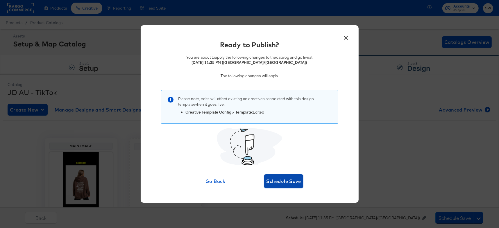
click at [292, 185] on span "Schedule Save" at bounding box center [283, 181] width 35 height 8
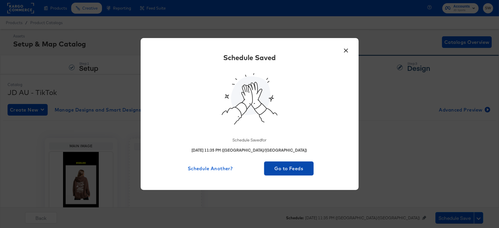
click at [294, 171] on span "Go to Feeds" at bounding box center [288, 168] width 45 height 8
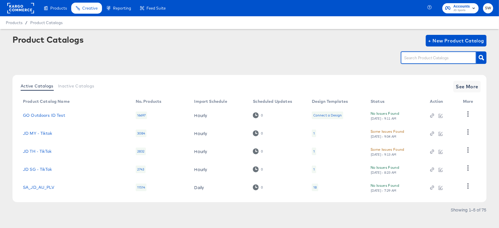
click at [423, 59] on input "text" at bounding box center [434, 58] width 62 height 7
drag, startPoint x: 411, startPoint y: 52, endPoint x: 409, endPoint y: 55, distance: 3.4
click at [411, 52] on div at bounding box center [439, 57] width 76 height 12
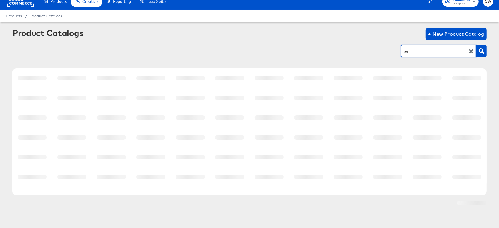
scroll to position [6, 0]
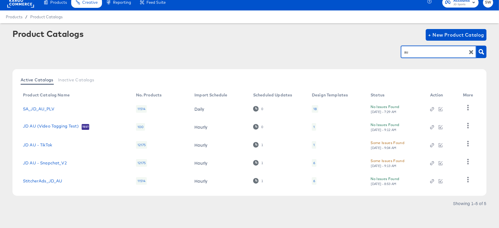
type input "a"
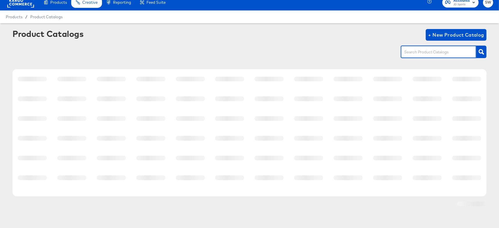
scroll to position [7, 0]
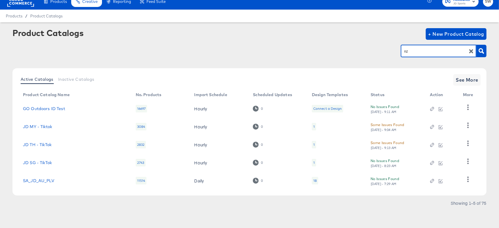
type input "nz"
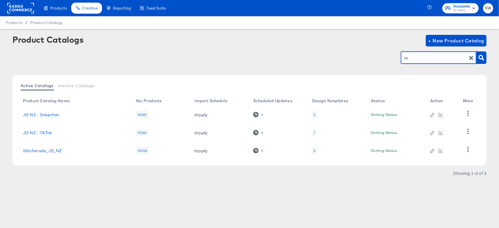
scroll to position [0, 0]
click at [40, 149] on link "Stitcherads_JD_NZ" at bounding box center [42, 150] width 39 height 5
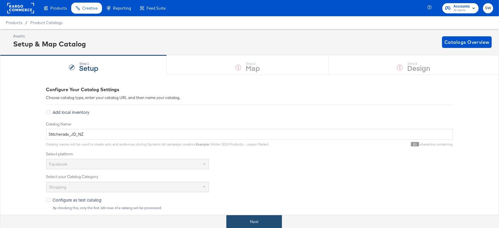
drag, startPoint x: 256, startPoint y: 221, endPoint x: 257, endPoint y: 215, distance: 5.9
click at [256, 221] on button "Next" at bounding box center [253, 221] width 55 height 13
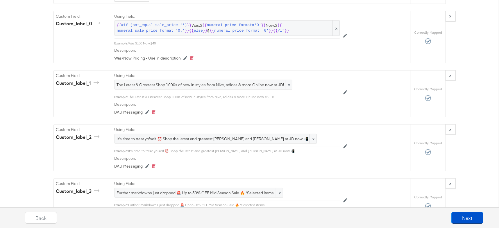
scroll to position [713, 0]
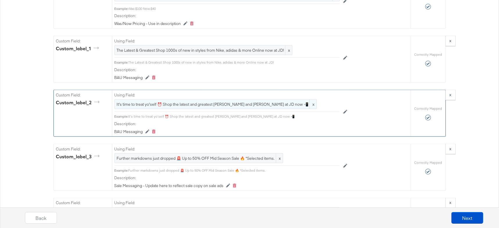
click at [214, 102] on span "It's time to treat yo'self ⏰ Shop the latest and greatest garms and creps at JD…" at bounding box center [216, 105] width 198 height 6
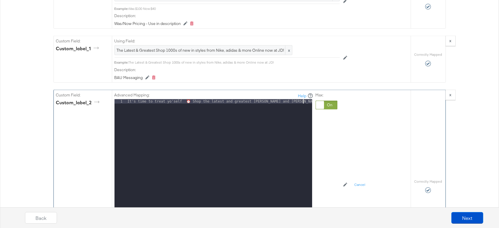
click at [304, 100] on div "It's time to treat yo'self ⏰ Shop the latest and greatest garms and creps at JD…" at bounding box center [219, 176] width 186 height 154
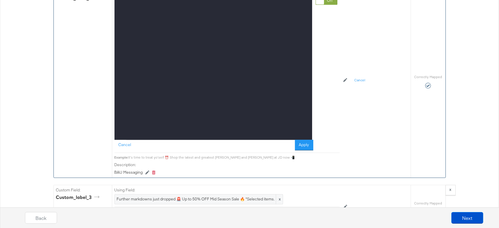
scroll to position [836, 0]
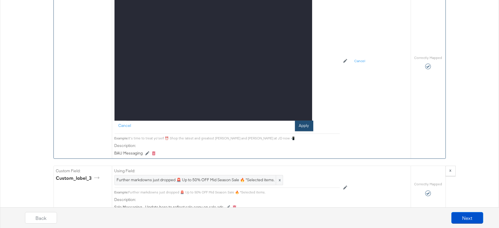
click at [302, 125] on button "Apply" at bounding box center [304, 126] width 18 height 10
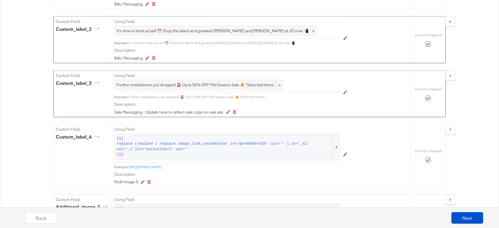
scroll to position [768, 0]
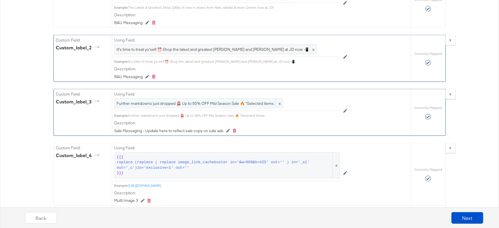
click at [202, 102] on span "Further markdowns just dropped 🚨 Up to 50% OFF Mid Season Sale 🔥 *Selected item…" at bounding box center [199, 104] width 164 height 6
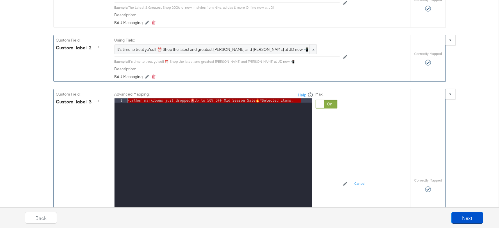
drag, startPoint x: 302, startPoint y: 100, endPoint x: 139, endPoint y: 94, distance: 162.5
click at [139, 93] on div "Advanced Mapping: Help 1 Further markdowns just dropped 🚨 Up to 50% OFF Mid Sea…" at bounding box center [213, 173] width 199 height 163
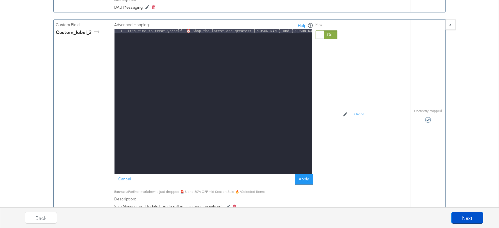
scroll to position [838, 0]
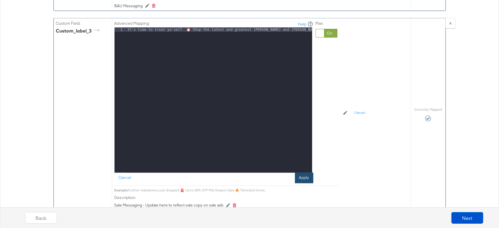
click at [306, 176] on button "Apply" at bounding box center [304, 178] width 18 height 10
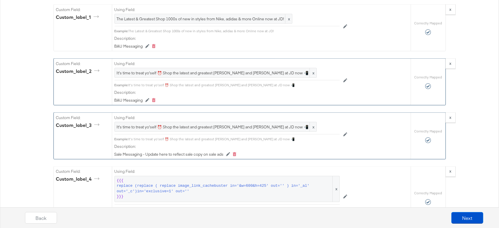
scroll to position [741, 0]
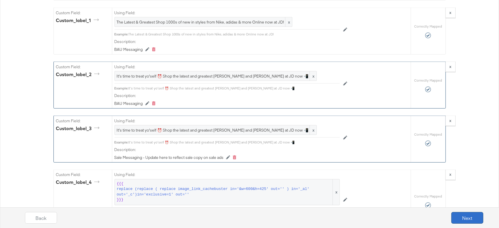
click at [466, 217] on button "Next" at bounding box center [467, 218] width 32 height 12
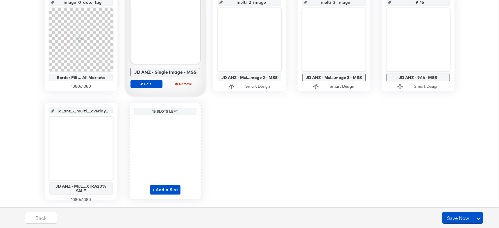
scroll to position [148, 0]
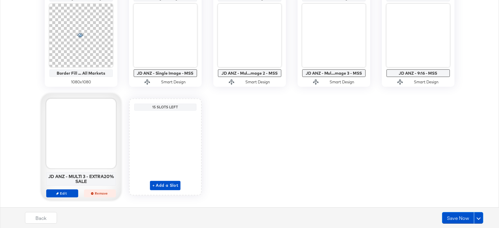
click at [98, 193] on span "Remove" at bounding box center [99, 193] width 27 height 4
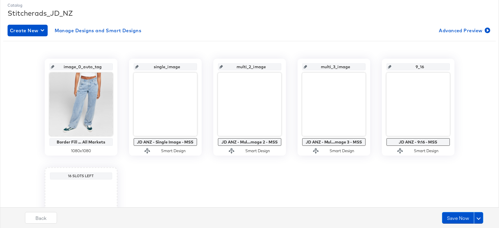
scroll to position [78, 0]
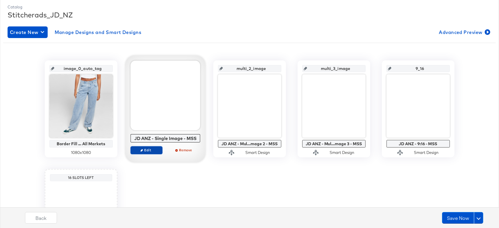
click at [155, 151] on span "Edit" at bounding box center [146, 150] width 27 height 4
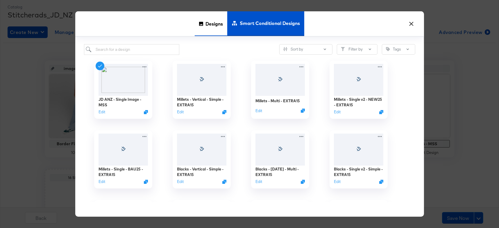
click at [202, 31] on div "Designs" at bounding box center [211, 23] width 33 height 25
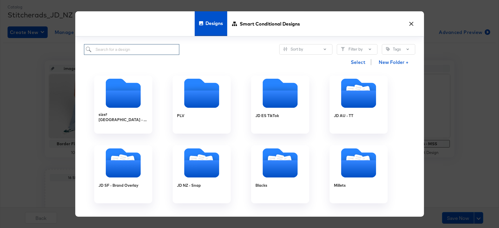
click at [110, 51] on input "search" at bounding box center [132, 49] width 96 height 11
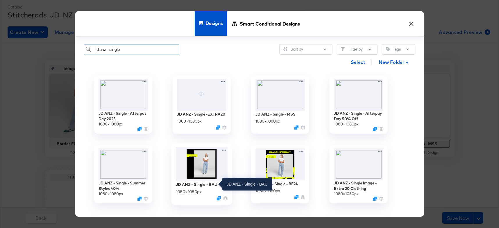
type input "jd anz - single"
click at [199, 184] on div "JD ANZ - Single - BAU" at bounding box center [196, 185] width 42 height 6
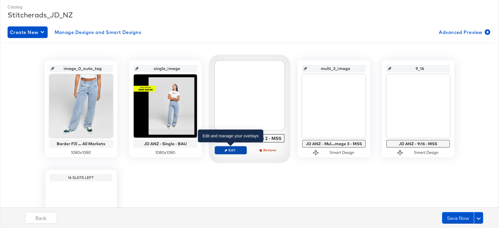
click at [232, 150] on span "Edit" at bounding box center [230, 150] width 27 height 4
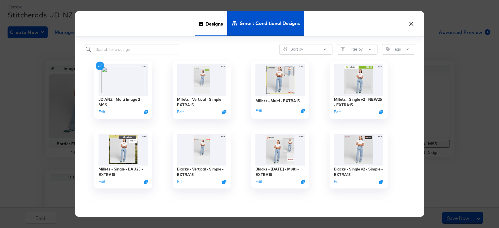
click at [216, 27] on span "Designs" at bounding box center [213, 24] width 17 height 26
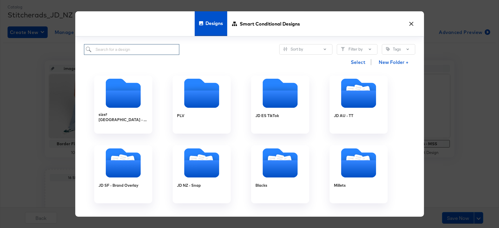
click at [148, 45] on input "search" at bounding box center [132, 49] width 96 height 11
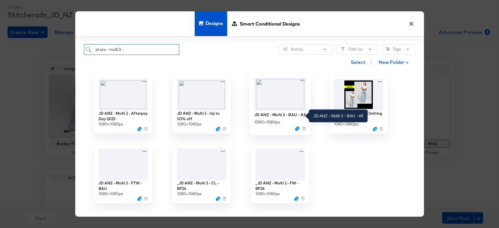
type input "jd anz - multi 2 -"
click at [276, 117] on div "JD ANZ - Multi 2 - BAU - All" at bounding box center [279, 115] width 51 height 6
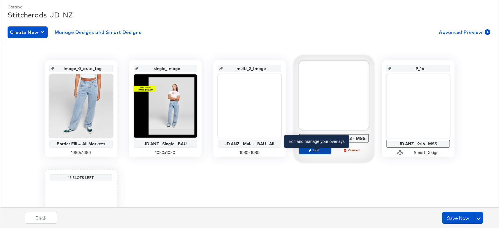
click at [314, 148] on span "Edit" at bounding box center [314, 150] width 27 height 4
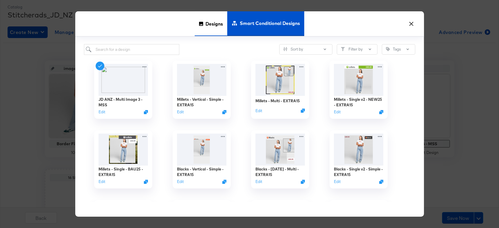
click at [214, 27] on span "Designs" at bounding box center [213, 24] width 17 height 26
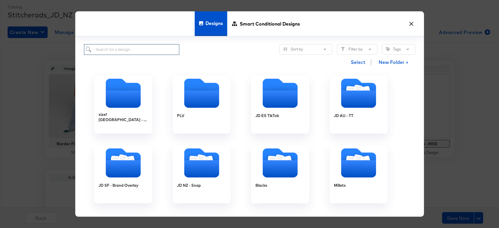
click at [146, 50] on input "search" at bounding box center [132, 49] width 96 height 11
type input "jd anz - multi im"
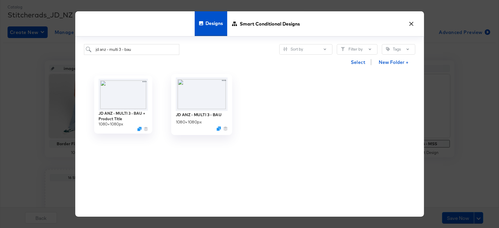
type input "jd anz - multi 3 - bau"
click at [207, 117] on div "JD ANZ - MULTI 3 - BAU" at bounding box center [198, 115] width 46 height 6
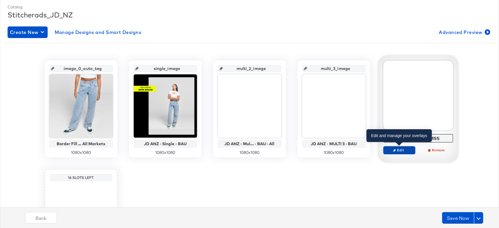
click at [404, 149] on span "Edit" at bounding box center [399, 150] width 27 height 4
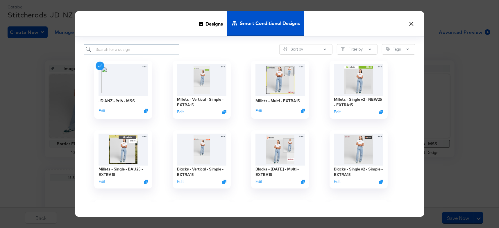
click at [146, 49] on input "search" at bounding box center [132, 49] width 96 height 11
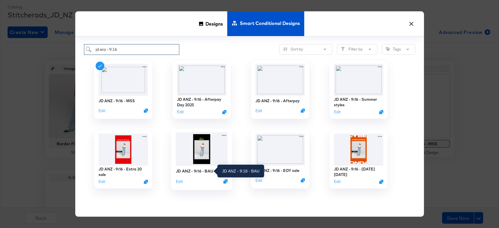
type input "jd anz - 9:16"
click at [207, 170] on div "JD ANZ - 9:16 - BAU" at bounding box center [194, 171] width 38 height 6
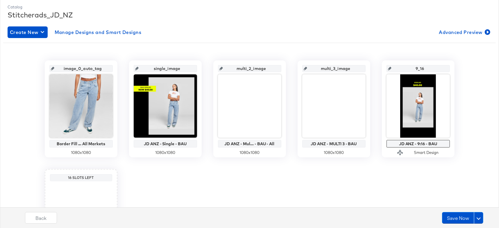
scroll to position [77, 0]
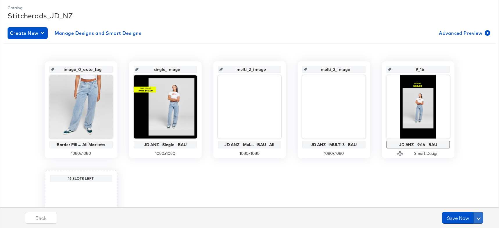
click at [481, 217] on span at bounding box center [478, 218] width 4 height 4
click at [476, 207] on div "Schedule Save" at bounding box center [464, 207] width 26 height 6
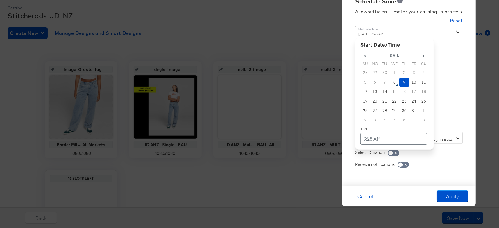
click at [394, 122] on div "October 9th 2025 9:28 AM ‹ October 2025 › Su Mo Tu We Th Fr Sa 28 29 30 1 2 3 4…" at bounding box center [394, 77] width 79 height 102
click at [393, 81] on td "8" at bounding box center [395, 83] width 10 height 10
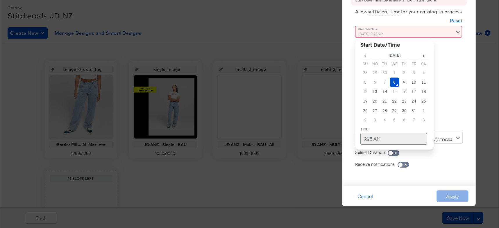
click at [379, 137] on td "9:28 AM" at bounding box center [393, 139] width 67 height 12
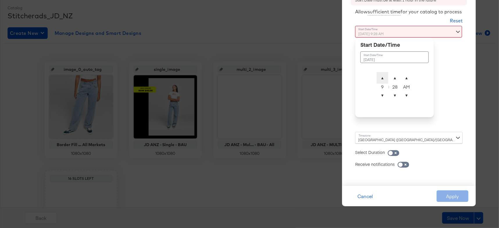
click at [383, 78] on span "▲" at bounding box center [383, 78] width 12 height 12
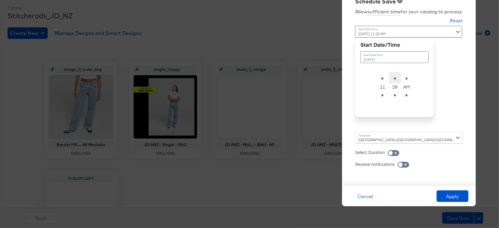
click at [395, 80] on span "▲" at bounding box center [395, 78] width 12 height 12
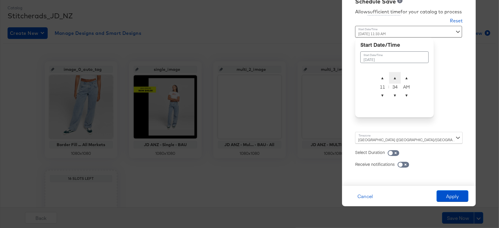
click at [395, 80] on span "▲" at bounding box center [395, 78] width 12 height 12
type input "[DATE] 11:35 PM"
click at [404, 92] on span "▼" at bounding box center [407, 95] width 12 height 12
click at [453, 197] on button "Apply" at bounding box center [452, 196] width 32 height 12
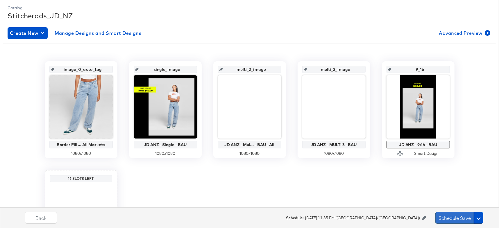
click at [459, 216] on button "Schedule Save" at bounding box center [454, 218] width 39 height 12
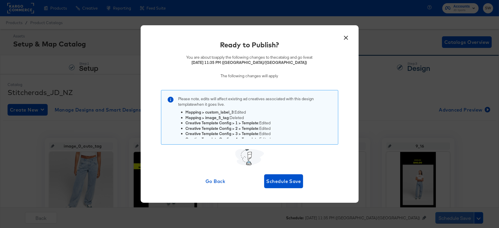
scroll to position [11, 0]
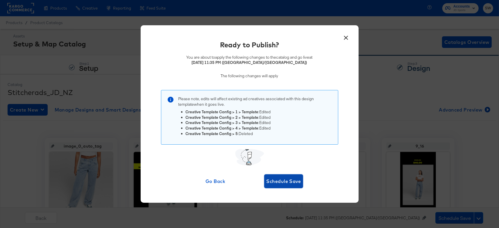
click at [278, 177] on span "Schedule Save" at bounding box center [283, 181] width 35 height 8
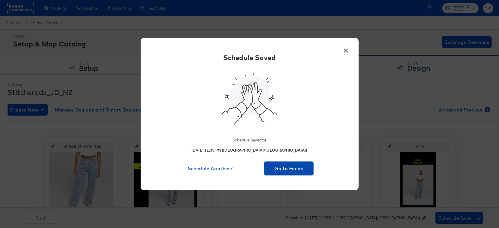
click at [283, 170] on span "Go to Feeds" at bounding box center [288, 168] width 45 height 8
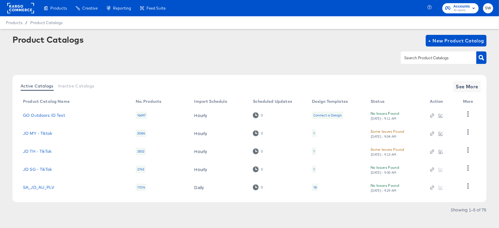
click at [419, 57] on input "text" at bounding box center [434, 58] width 62 height 7
type input "nz"
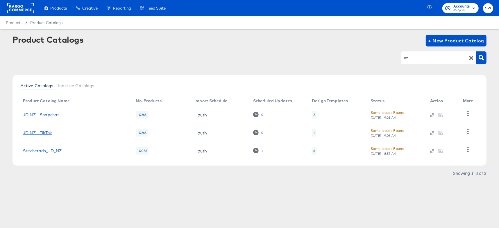
click at [51, 132] on link "JD NZ - TikTok" at bounding box center [37, 132] width 29 height 5
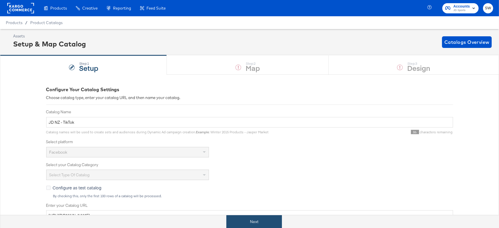
click at [259, 219] on button "Next" at bounding box center [253, 221] width 55 height 13
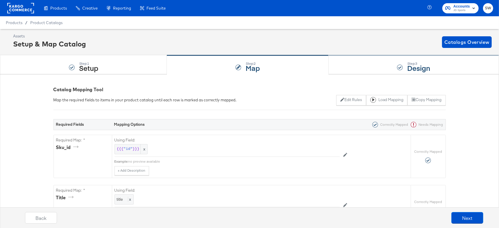
click at [394, 67] on div "Step: 3 Design" at bounding box center [414, 64] width 170 height 19
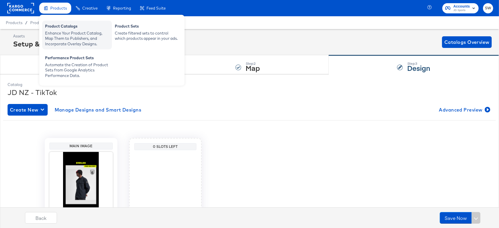
click at [62, 29] on div "Product Catalogs" at bounding box center [77, 27] width 64 height 7
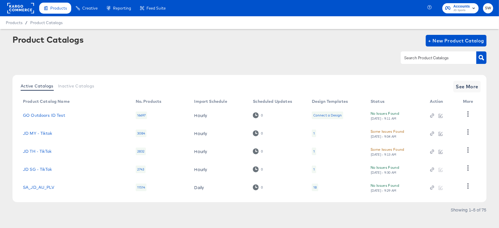
click at [445, 60] on input "text" at bounding box center [434, 58] width 62 height 7
type input "nz"
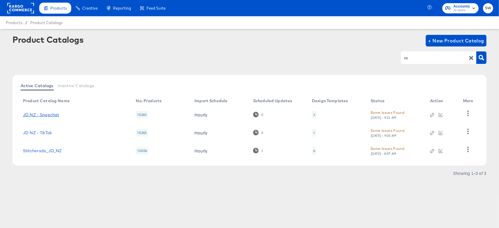
click at [43, 114] on link "JD NZ - Snapchat" at bounding box center [41, 114] width 36 height 5
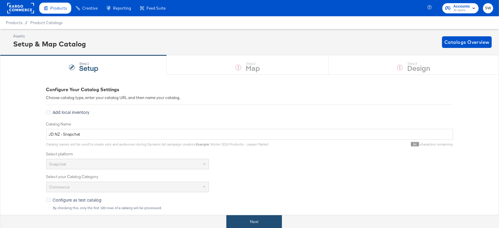
drag, startPoint x: 249, startPoint y: 225, endPoint x: 245, endPoint y: 225, distance: 3.8
click at [249, 225] on button "Next" at bounding box center [253, 221] width 55 height 13
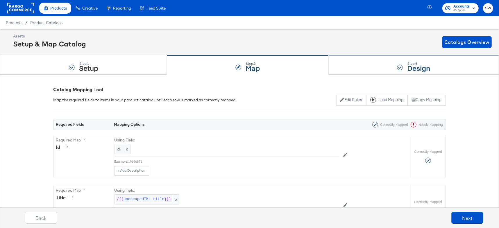
click at [381, 65] on div "Step: 3 Design" at bounding box center [414, 64] width 170 height 19
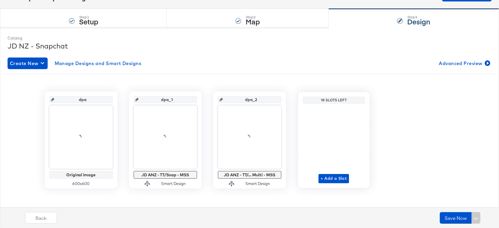
scroll to position [49, 0]
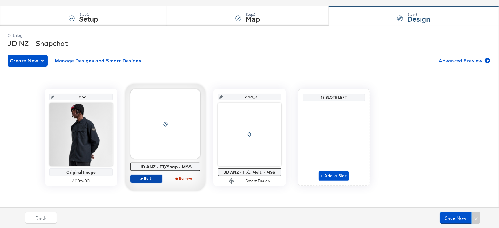
click at [142, 179] on icon "button" at bounding box center [141, 179] width 3 height 3
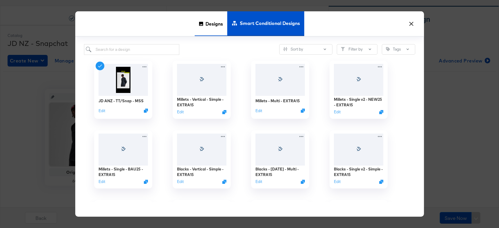
click at [219, 28] on span "Designs" at bounding box center [213, 24] width 17 height 26
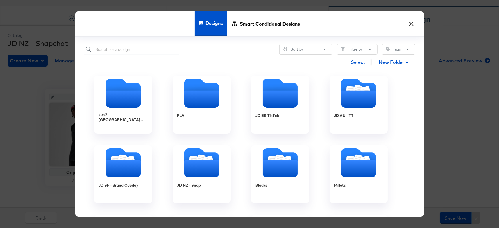
click at [158, 51] on input "search" at bounding box center [132, 49] width 96 height 11
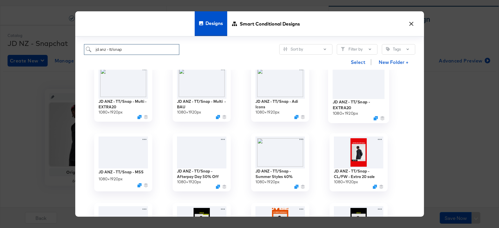
scroll to position [171, 0]
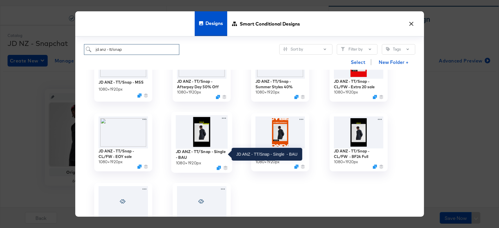
type input "jd anz - tt/snap"
click at [196, 150] on div "JD ANZ - TT/Snap - Single - BAU" at bounding box center [201, 154] width 52 height 11
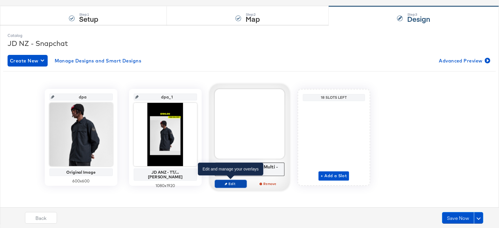
click at [234, 182] on span "Edit" at bounding box center [230, 184] width 27 height 4
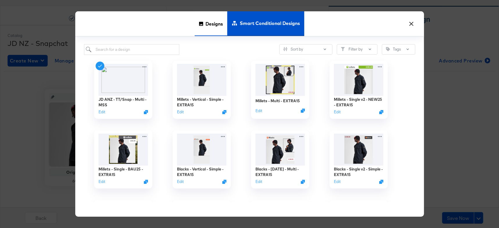
click at [209, 31] on span "Designs" at bounding box center [213, 24] width 17 height 26
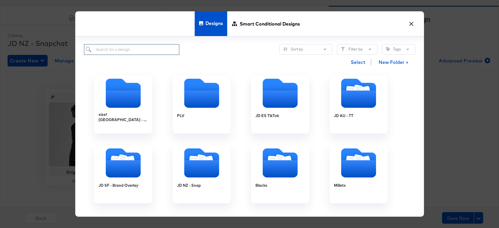
click at [154, 52] on input "search" at bounding box center [132, 49] width 96 height 11
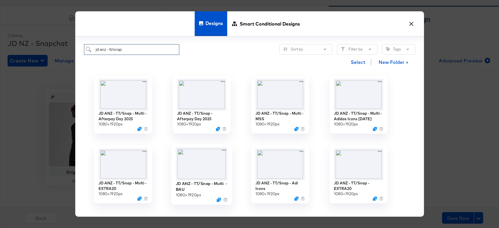
type input "jd anz - tt/snap"
click at [208, 174] on img at bounding box center [201, 163] width 52 height 33
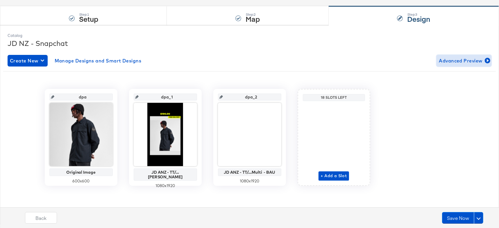
click at [479, 59] on span "Advanced Preview" at bounding box center [464, 61] width 50 height 8
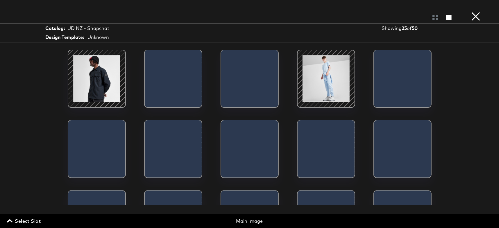
click at [20, 218] on span "Select Slot" at bounding box center [24, 221] width 33 height 8
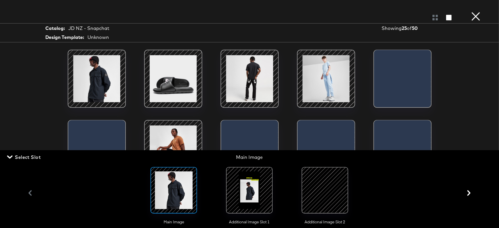
click at [248, 192] on div at bounding box center [250, 191] width 40 height 40
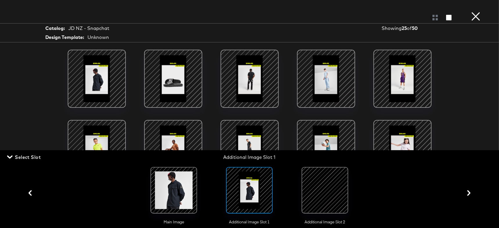
click at [321, 195] on div at bounding box center [325, 191] width 40 height 40
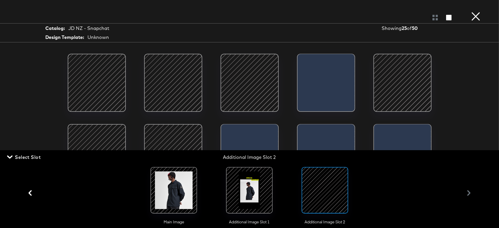
scroll to position [208, 0]
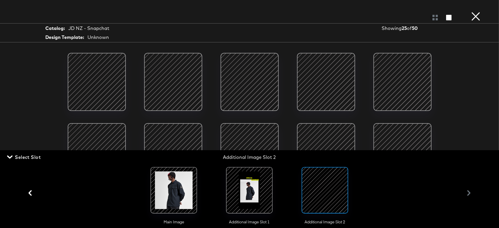
click at [474, 12] on button "×" at bounding box center [476, 6] width 12 height 12
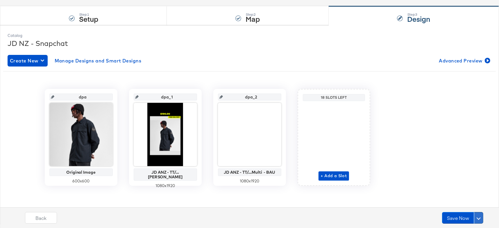
click at [479, 216] on button at bounding box center [478, 218] width 9 height 12
click at [476, 206] on div "Schedule Save" at bounding box center [464, 207] width 26 height 6
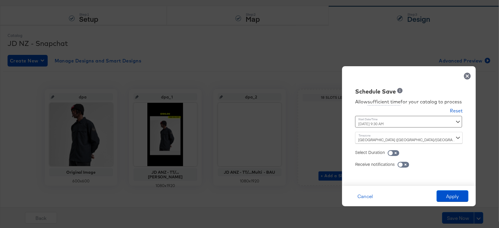
click at [391, 123] on div "October 9th 2025 9:30 AM ‹ October 2025 › Su Mo Tu We Th Fr Sa 28 29 30 1 2 3 4…" at bounding box center [394, 122] width 79 height 12
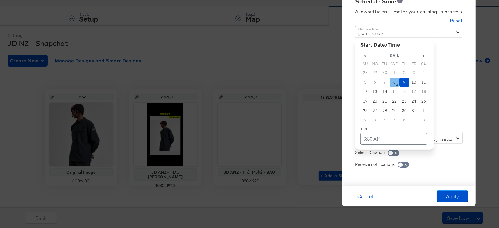
click at [393, 82] on td "8" at bounding box center [395, 83] width 10 height 10
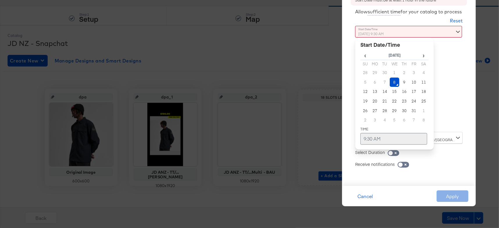
click at [390, 134] on td "9:30 AM" at bounding box center [393, 139] width 67 height 12
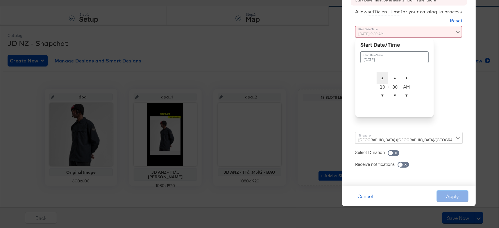
click at [381, 79] on span "▲" at bounding box center [383, 78] width 12 height 12
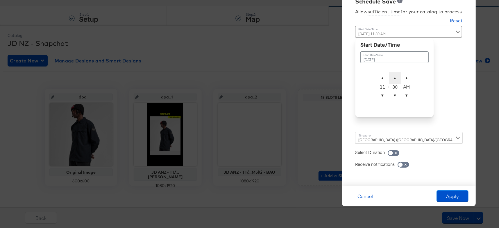
click at [393, 78] on span "▲" at bounding box center [395, 78] width 12 height 12
click at [395, 78] on span "▲" at bounding box center [395, 78] width 12 height 12
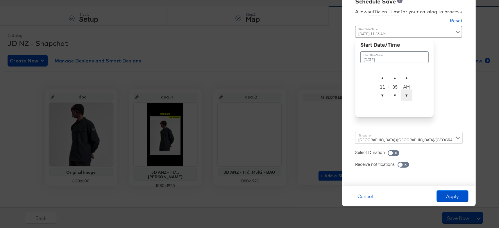
type input "October 8th 2025 11:35 PM"
click at [408, 93] on span "▼" at bounding box center [407, 95] width 12 height 12
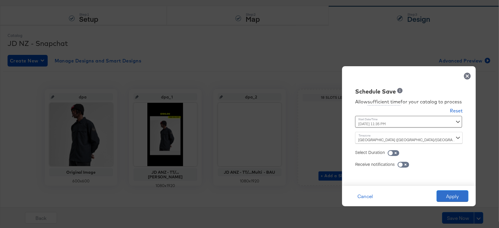
click at [449, 193] on button "Apply" at bounding box center [452, 196] width 32 height 12
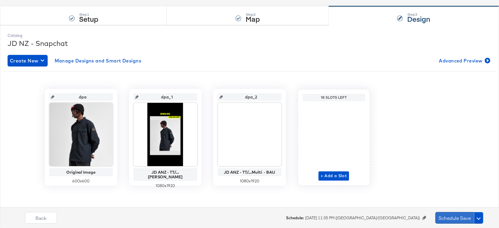
click at [455, 218] on button "Schedule Save" at bounding box center [454, 218] width 39 height 12
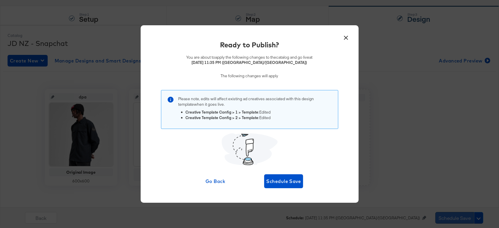
scroll to position [0, 0]
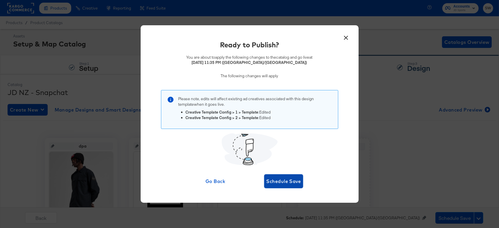
click at [298, 183] on span "Schedule Save" at bounding box center [283, 181] width 35 height 8
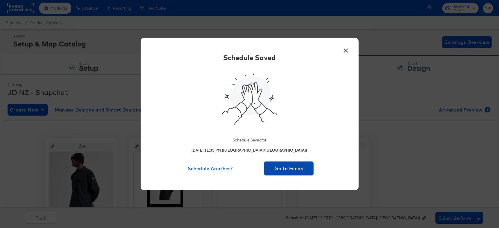
click at [298, 164] on button "Go to Feeds" at bounding box center [289, 169] width 50 height 14
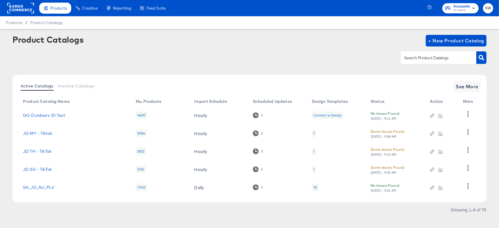
click at [26, 8] on rect at bounding box center [20, 8] width 27 height 10
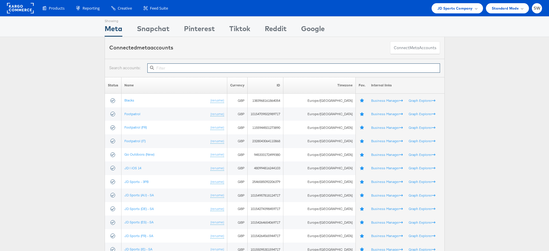
click at [158, 67] on input "text" at bounding box center [293, 67] width 292 height 9
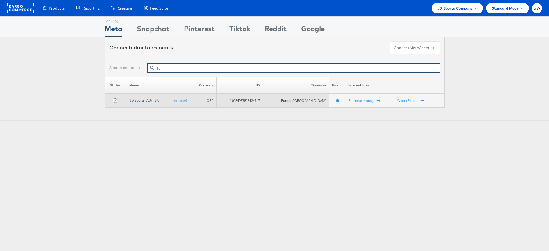
type input "au"
drag, startPoint x: 144, startPoint y: 98, endPoint x: 141, endPoint y: 98, distance: 3.0
click at [144, 98] on link "JD Sports (AU) - SA" at bounding box center [143, 100] width 29 height 4
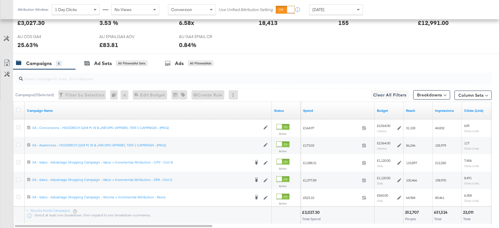
scroll to position [282, 0]
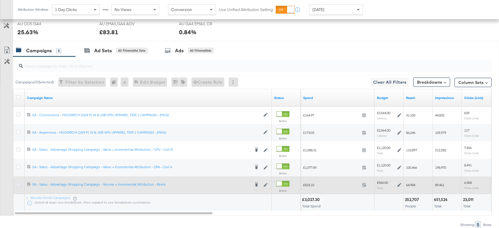
click at [18, 182] on icon at bounding box center [18, 184] width 4 height 4
click at [0, 0] on input "checkbox" at bounding box center [0, 0] width 0 height 0
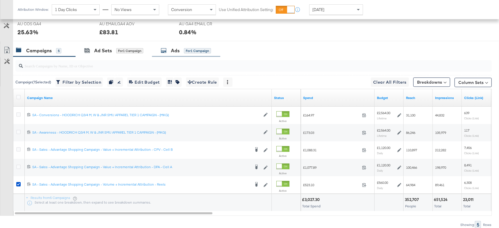
click at [177, 55] on div "Ads for 1 Campaign" at bounding box center [186, 50] width 68 height 12
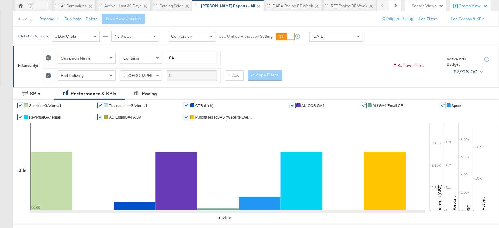
scroll to position [0, 0]
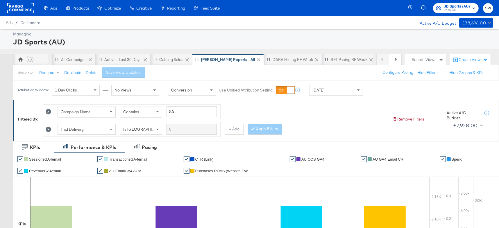
click at [448, 10] on span "JD Sports" at bounding box center [457, 10] width 26 height 5
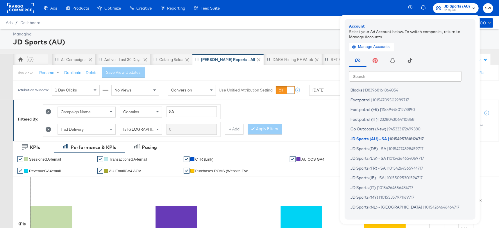
click at [410, 73] on input "text" at bounding box center [405, 76] width 113 height 10
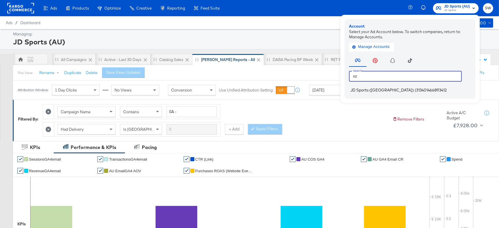
type input "nz"
click at [416, 91] on span "313401466893412" at bounding box center [431, 90] width 31 height 5
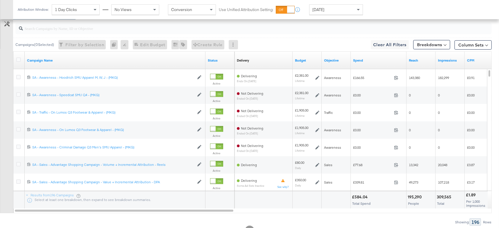
scroll to position [328, 0]
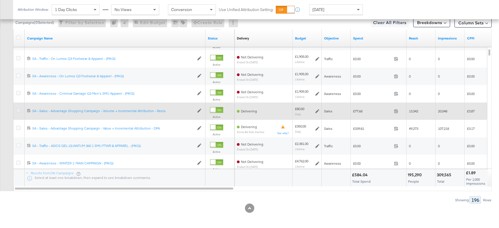
click at [17, 110] on icon at bounding box center [18, 110] width 4 height 4
click at [0, 0] on input "checkbox" at bounding box center [0, 0] width 0 height 0
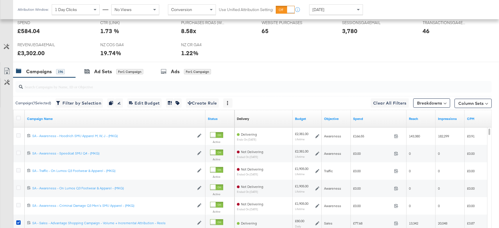
click at [193, 63] on div at bounding box center [249, 64] width 499 height 5
click at [193, 72] on div "for 1 Campaign" at bounding box center [197, 71] width 27 height 5
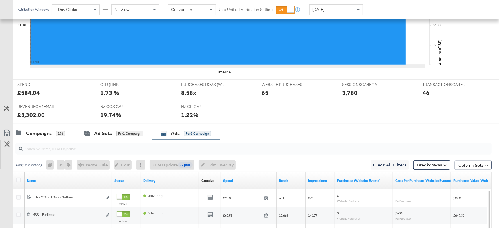
scroll to position [199, 0]
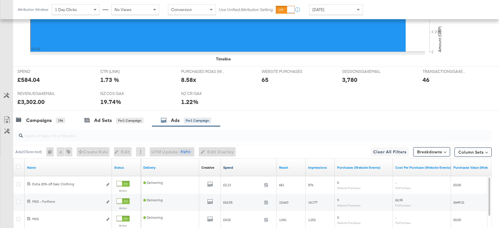
click at [239, 167] on link "Spend" at bounding box center [248, 167] width 51 height 5
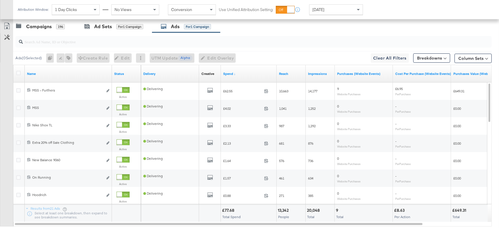
scroll to position [275, 0]
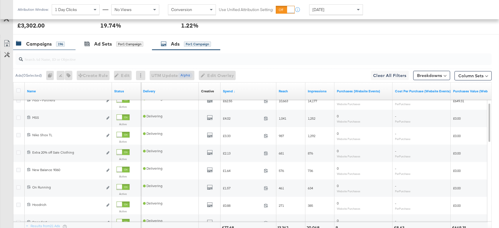
click at [58, 45] on div "196" at bounding box center [60, 44] width 9 height 5
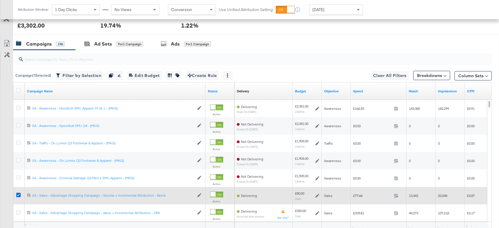
click at [17, 193] on icon at bounding box center [18, 195] width 4 height 4
click at [0, 0] on input "checkbox" at bounding box center [0, 0] width 0 height 0
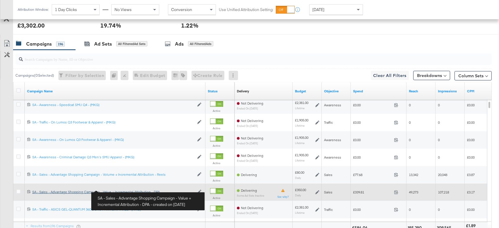
click at [107, 190] on div "SA - Sales - Advantage Shopping Campaign - Value + Incremental Attribution - DP…" at bounding box center [113, 192] width 162 height 5
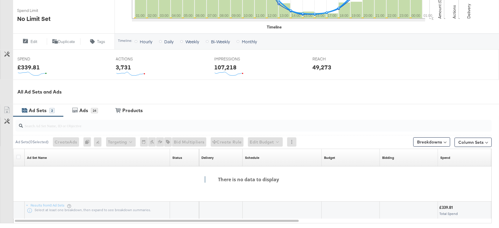
scroll to position [233, 0]
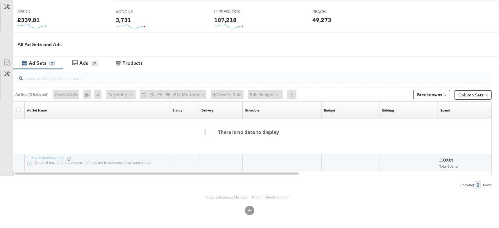
click at [225, 196] on link "Open in Business Manager" at bounding box center [227, 197] width 42 height 4
click at [86, 61] on div "Ads" at bounding box center [83, 63] width 9 height 7
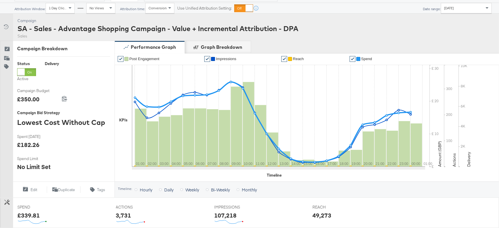
scroll to position [0, 0]
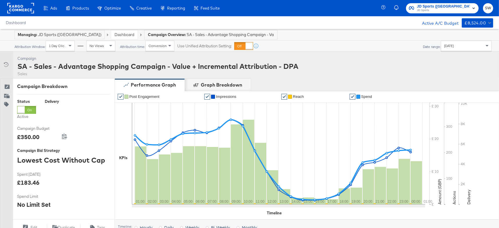
click at [114, 34] on link "Dashboard" at bounding box center [124, 34] width 20 height 5
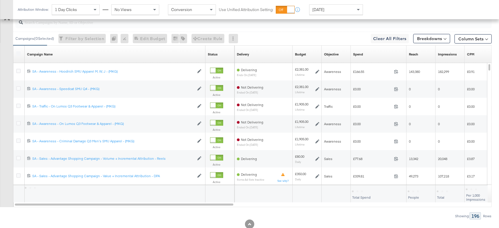
scroll to position [312, 0]
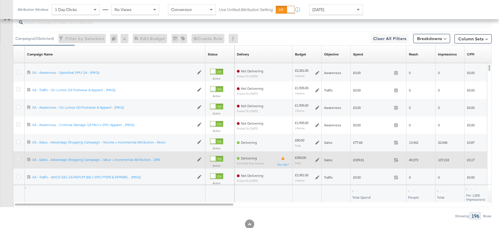
click at [19, 158] on icon at bounding box center [18, 159] width 4 height 4
click at [0, 0] on input "checkbox" at bounding box center [0, 0] width 0 height 0
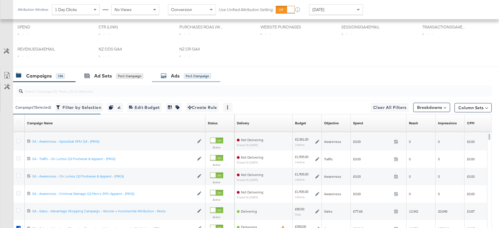
scroll to position [239, 0]
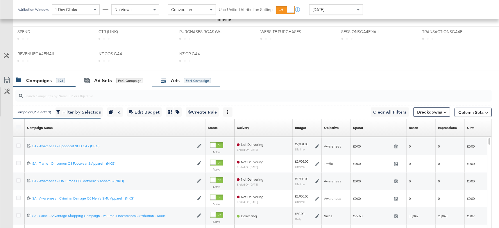
click at [176, 79] on div "Ads" at bounding box center [175, 80] width 9 height 7
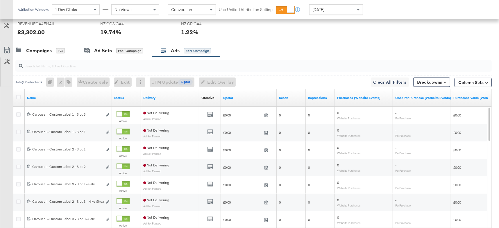
scroll to position [275, 0]
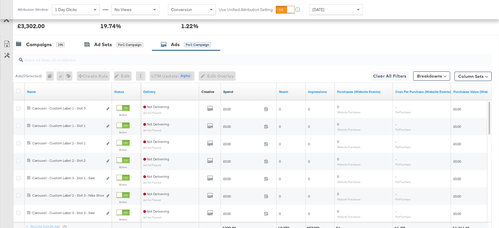
click at [240, 89] on div "Spend" at bounding box center [249, 91] width 56 height 9
click at [239, 91] on link "Spend" at bounding box center [248, 91] width 51 height 5
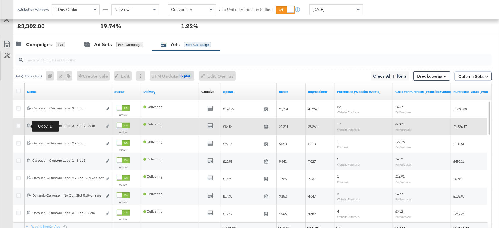
click at [29, 126] on icon at bounding box center [29, 125] width 4 height 4
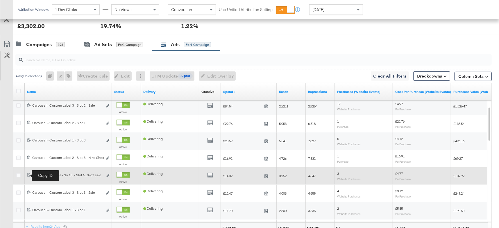
click at [28, 176] on icon at bounding box center [29, 175] width 4 height 4
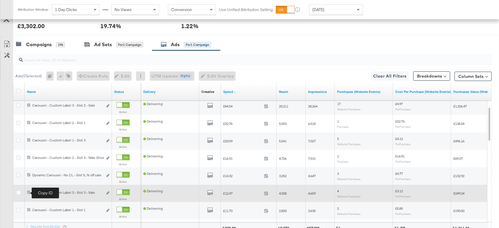
click at [28, 193] on icon at bounding box center [29, 192] width 4 height 4
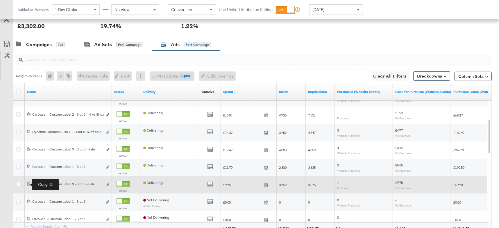
click at [28, 184] on icon at bounding box center [29, 184] width 4 height 4
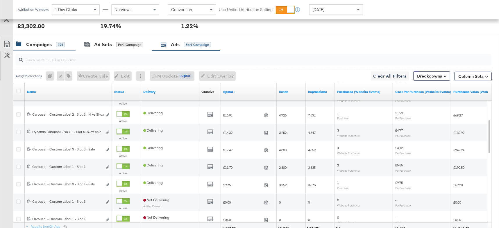
click at [71, 46] on div "Campaigns 196" at bounding box center [44, 44] width 62 height 12
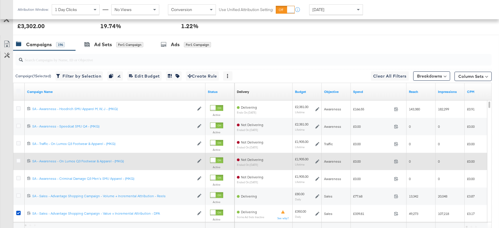
scroll to position [275, 0]
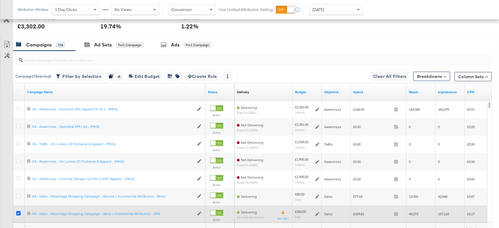
click at [19, 213] on icon at bounding box center [18, 213] width 4 height 4
click at [0, 0] on input "checkbox" at bounding box center [0, 0] width 0 height 0
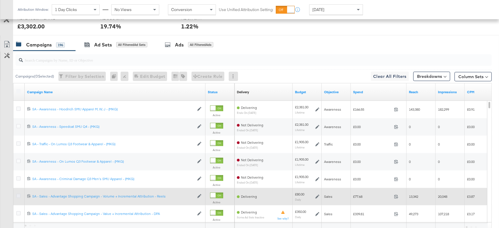
click at [19, 195] on icon at bounding box center [18, 196] width 4 height 4
click at [0, 0] on input "checkbox" at bounding box center [0, 0] width 0 height 0
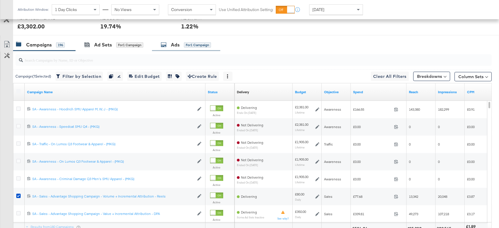
click at [166, 47] on icon at bounding box center [164, 45] width 6 height 6
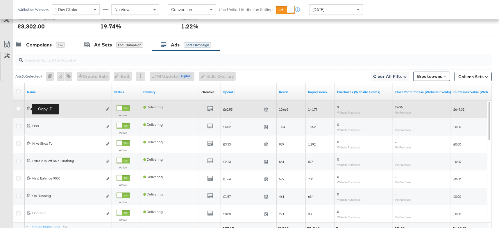
click at [28, 108] on icon at bounding box center [29, 108] width 4 height 4
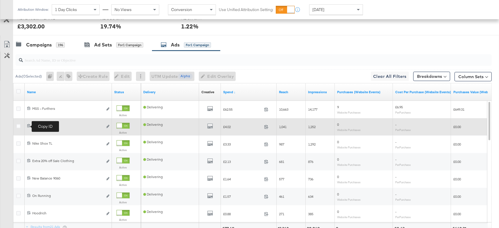
click at [29, 126] on icon at bounding box center [29, 126] width 4 height 4
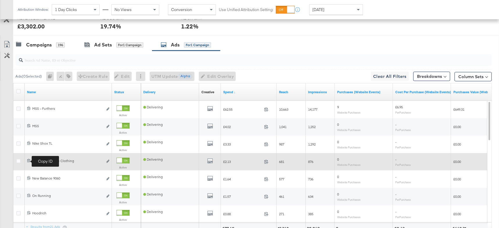
click at [29, 161] on icon at bounding box center [29, 161] width 4 height 4
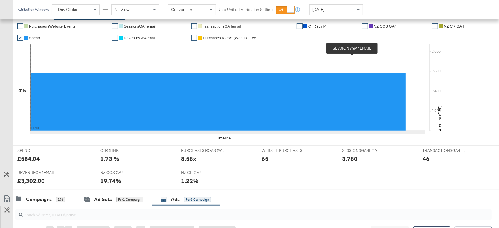
scroll to position [0, 0]
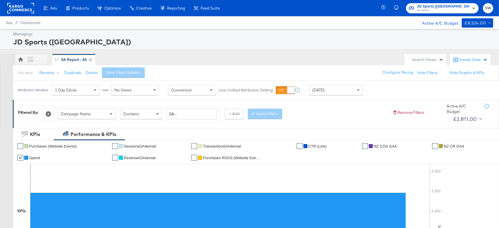
click at [446, 8] on span "JD Sports" at bounding box center [443, 10] width 53 height 5
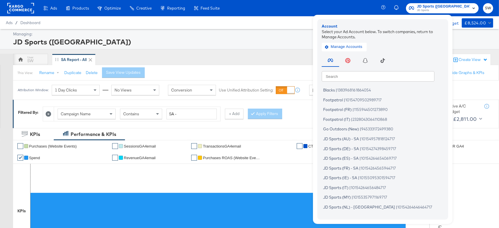
click at [394, 76] on input "text" at bounding box center [378, 76] width 113 height 10
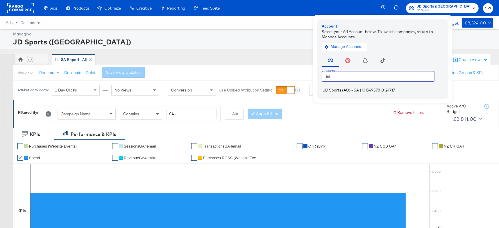
type input "au"
click at [392, 89] on span "10154957818124717" at bounding box center [378, 90] width 34 height 5
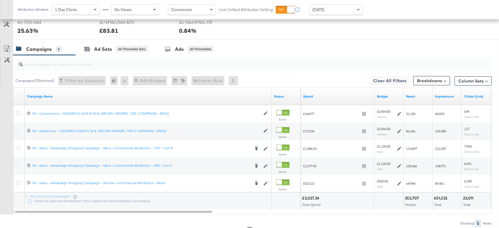
scroll to position [307, 0]
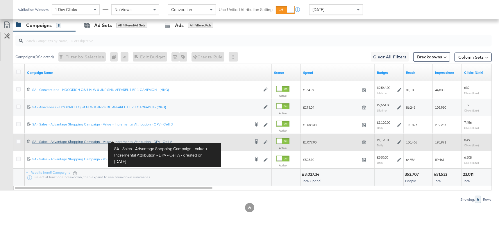
click at [130, 140] on div "SA - Sales - Advantage Shopping Campaign - Value + Incremental Attribution - DP…" at bounding box center [141, 141] width 218 height 5
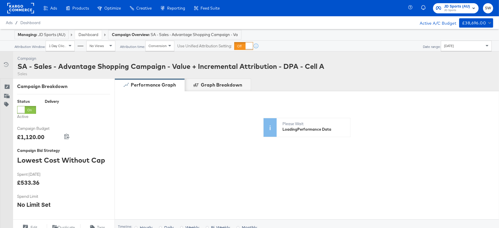
scroll to position [215, 0]
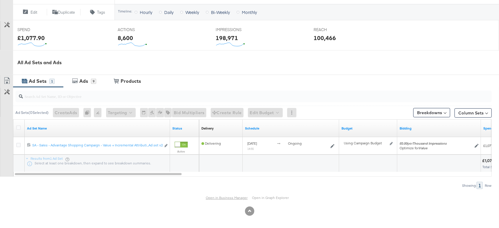
click at [214, 196] on link "Open in Business Manager" at bounding box center [227, 198] width 42 height 4
click at [89, 78] on div "Ads" at bounding box center [84, 81] width 13 height 7
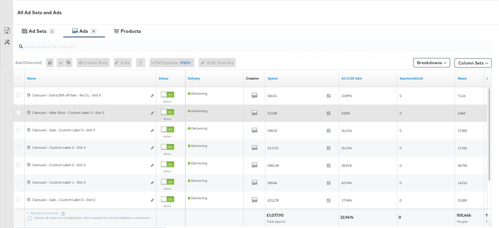
scroll to position [264, 0]
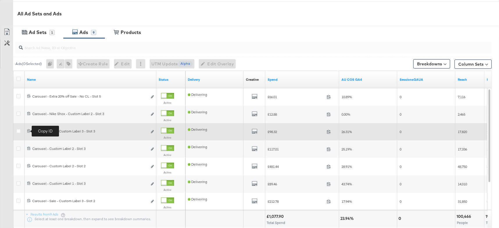
click at [28, 130] on icon at bounding box center [29, 131] width 4 height 4
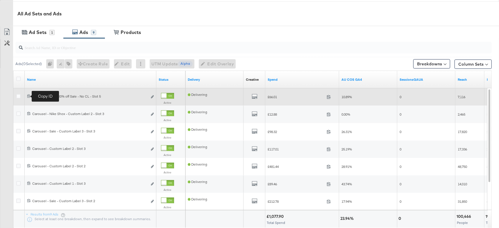
click at [29, 96] on icon at bounding box center [29, 96] width 4 height 4
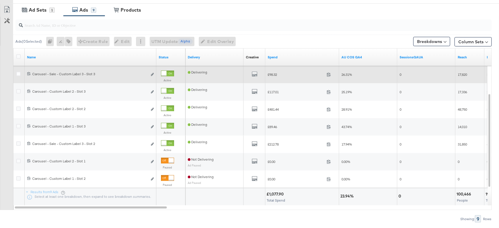
scroll to position [288, 0]
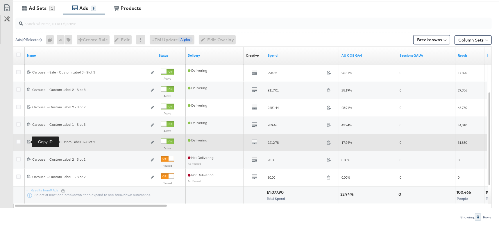
click at [29, 141] on icon at bounding box center [29, 142] width 4 height 4
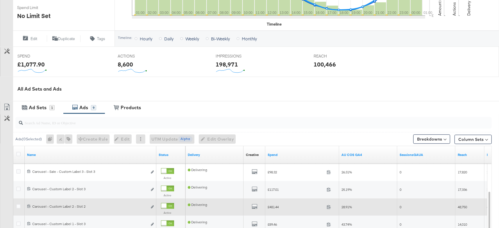
scroll to position [0, 0]
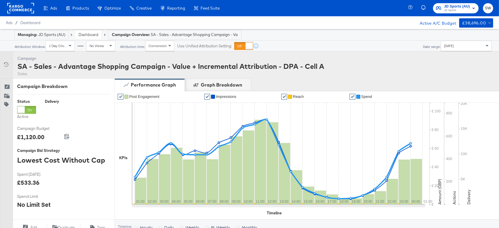
click at [94, 33] on link "Dashboard" at bounding box center [88, 34] width 20 height 5
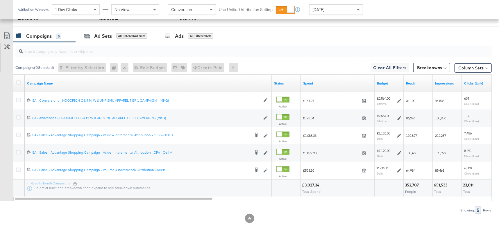
scroll to position [307, 0]
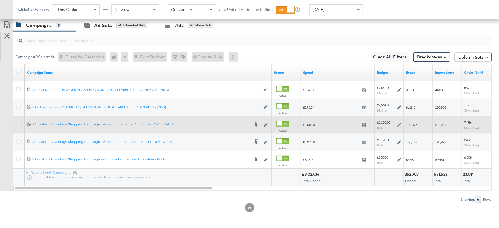
click at [17, 123] on icon at bounding box center [18, 124] width 4 height 4
click at [0, 0] on input "checkbox" at bounding box center [0, 0] width 0 height 0
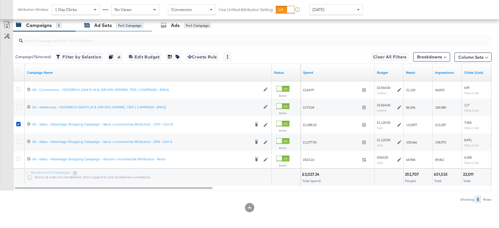
click at [119, 23] on span "for 1 Campaign" at bounding box center [129, 25] width 27 height 5
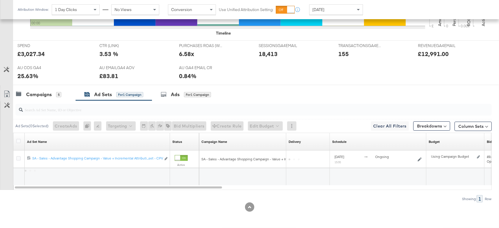
scroll to position [237, 0]
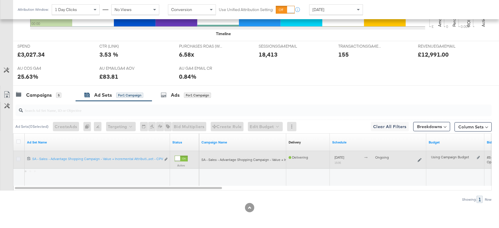
click at [19, 157] on icon at bounding box center [18, 159] width 4 height 4
click at [0, 0] on input "checkbox" at bounding box center [0, 0] width 0 height 0
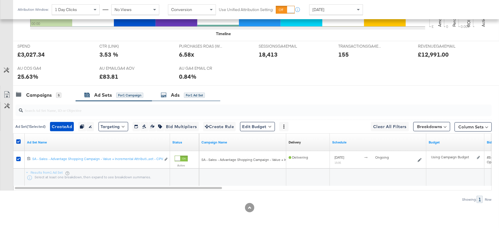
click at [178, 97] on div "Ads" at bounding box center [175, 95] width 9 height 7
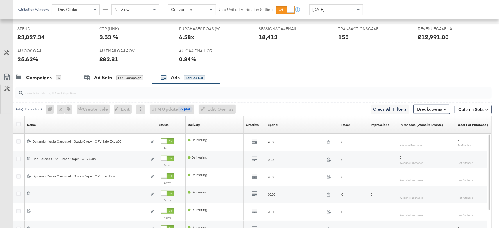
scroll to position [307, 0]
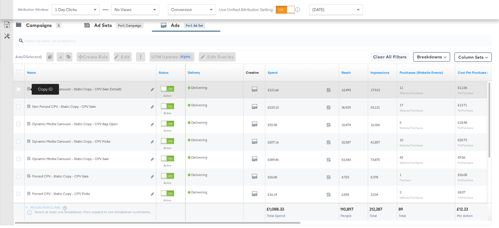
click at [30, 88] on icon at bounding box center [29, 89] width 4 height 4
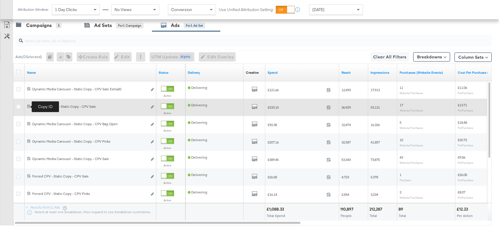
click at [28, 106] on icon at bounding box center [29, 106] width 4 height 4
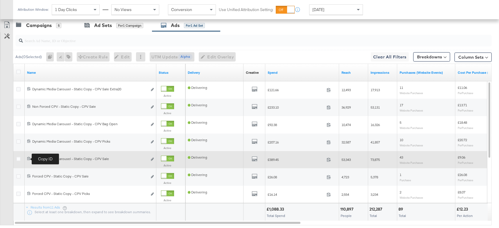
click at [28, 158] on icon at bounding box center [29, 159] width 4 height 4
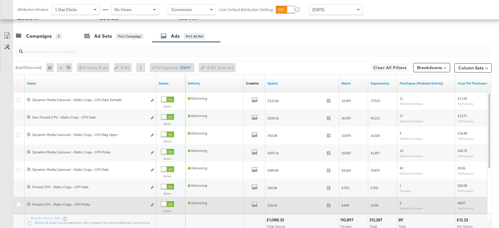
scroll to position [296, 0]
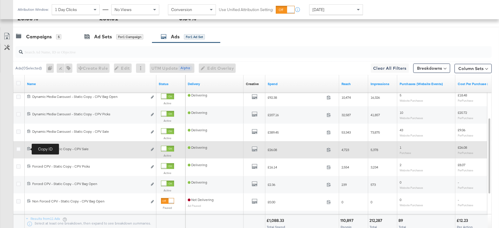
click at [29, 148] on icon at bounding box center [28, 148] width 3 height 3
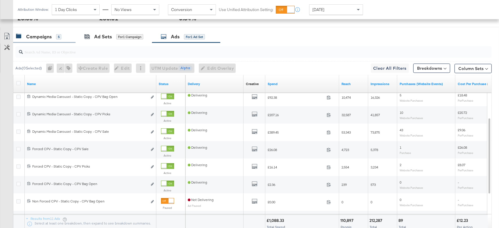
click at [32, 34] on div "Campaigns" at bounding box center [39, 36] width 26 height 7
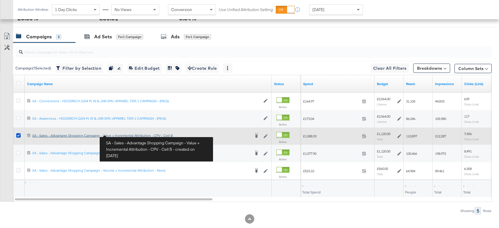
click at [121, 135] on div "SA - Sales - Advantage Shopping Campaign - Value + Incremental Attribution - CP…" at bounding box center [141, 135] width 218 height 5
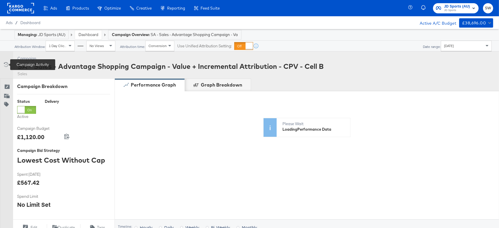
click at [4, 65] on icon at bounding box center [6, 65] width 6 height 6
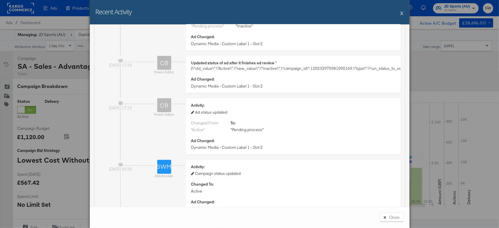
scroll to position [3166, 0]
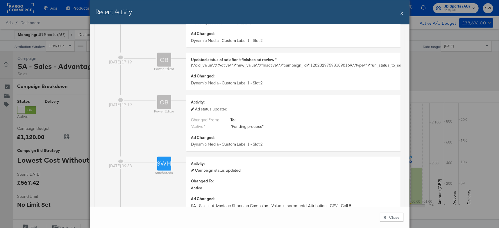
click at [402, 12] on button "X" at bounding box center [401, 13] width 3 height 12
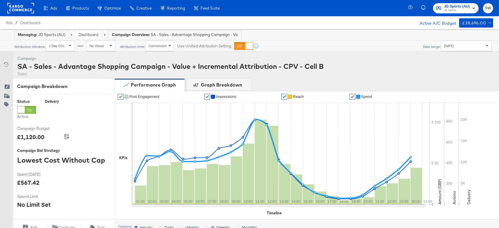
click at [79, 34] on link "Dashboard" at bounding box center [88, 34] width 20 height 5
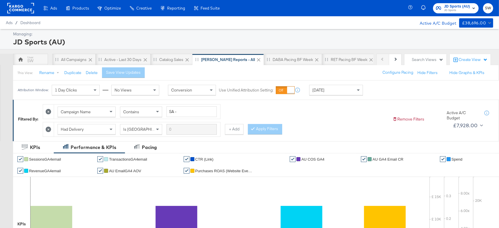
click at [460, 9] on span "JD Sports" at bounding box center [457, 10] width 26 height 5
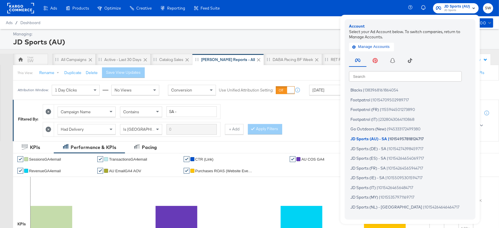
click at [395, 78] on input "text" at bounding box center [405, 76] width 113 height 10
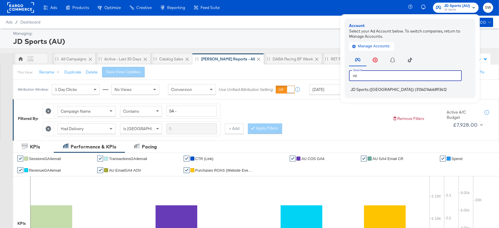
type input "nz"
click at [388, 92] on li "JD Sports (NZ) | 313401466893412" at bounding box center [411, 89] width 125 height 8
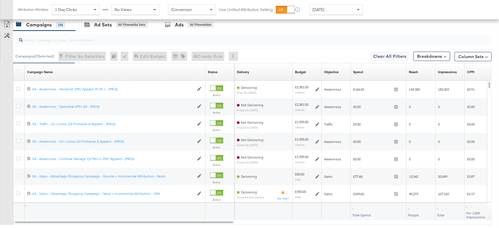
scroll to position [287, 0]
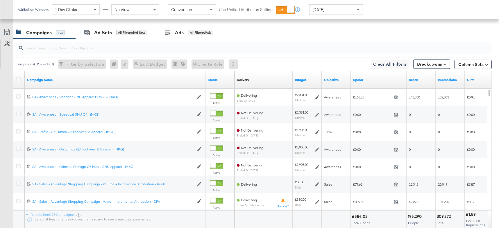
click at [365, 79] on link "Spend" at bounding box center [378, 80] width 51 height 5
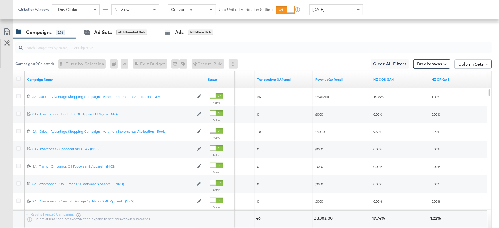
scroll to position [286, 0]
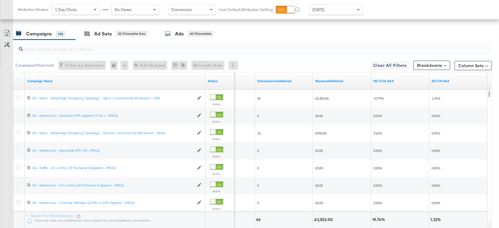
click at [297, 52] on div at bounding box center [253, 49] width 476 height 12
click at [297, 52] on input "search" at bounding box center [235, 46] width 425 height 11
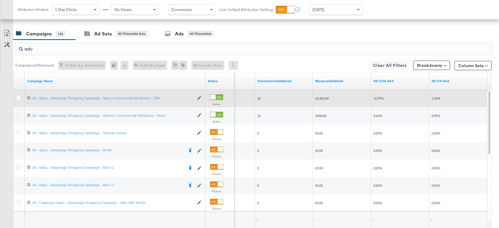
type input "adv"
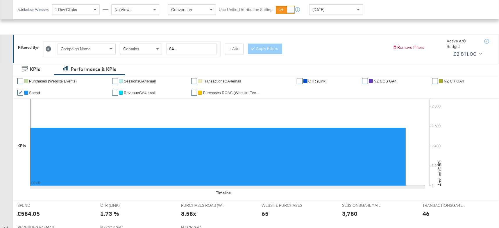
scroll to position [0, 0]
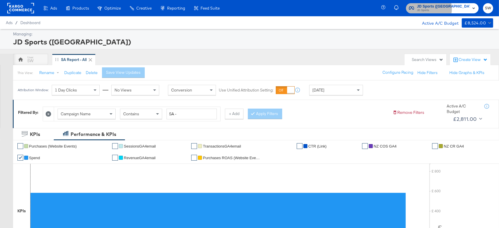
click at [453, 9] on span "JD Sports" at bounding box center [443, 10] width 53 height 5
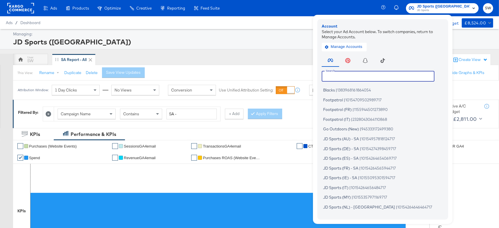
click at [389, 76] on input "text" at bounding box center [378, 76] width 113 height 10
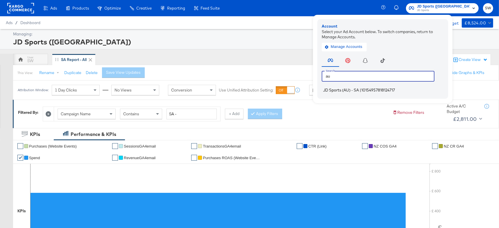
type input "au"
click at [359, 91] on span "JD Sports (AU) - SA" at bounding box center [341, 90] width 36 height 5
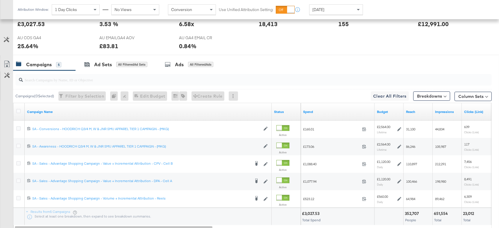
scroll to position [269, 0]
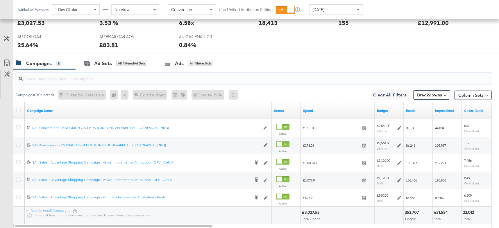
click at [279, 78] on input "search" at bounding box center [235, 76] width 425 height 11
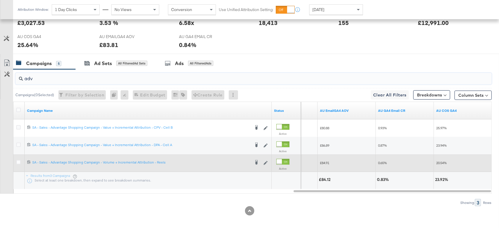
type input "adv"
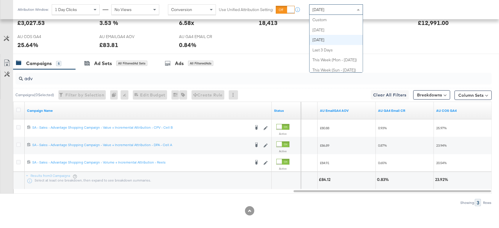
click at [348, 11] on div "[DATE]" at bounding box center [335, 10] width 53 height 10
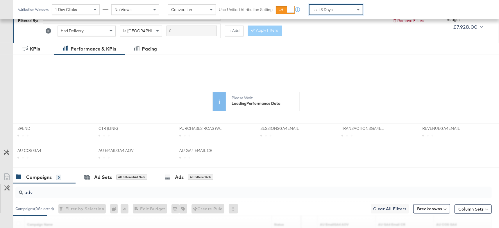
scroll to position [98, 0]
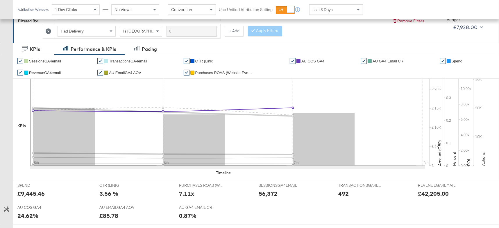
click at [315, 61] on span "AU COS GA4" at bounding box center [312, 61] width 23 height 4
